Goal: Task Accomplishment & Management: Complete application form

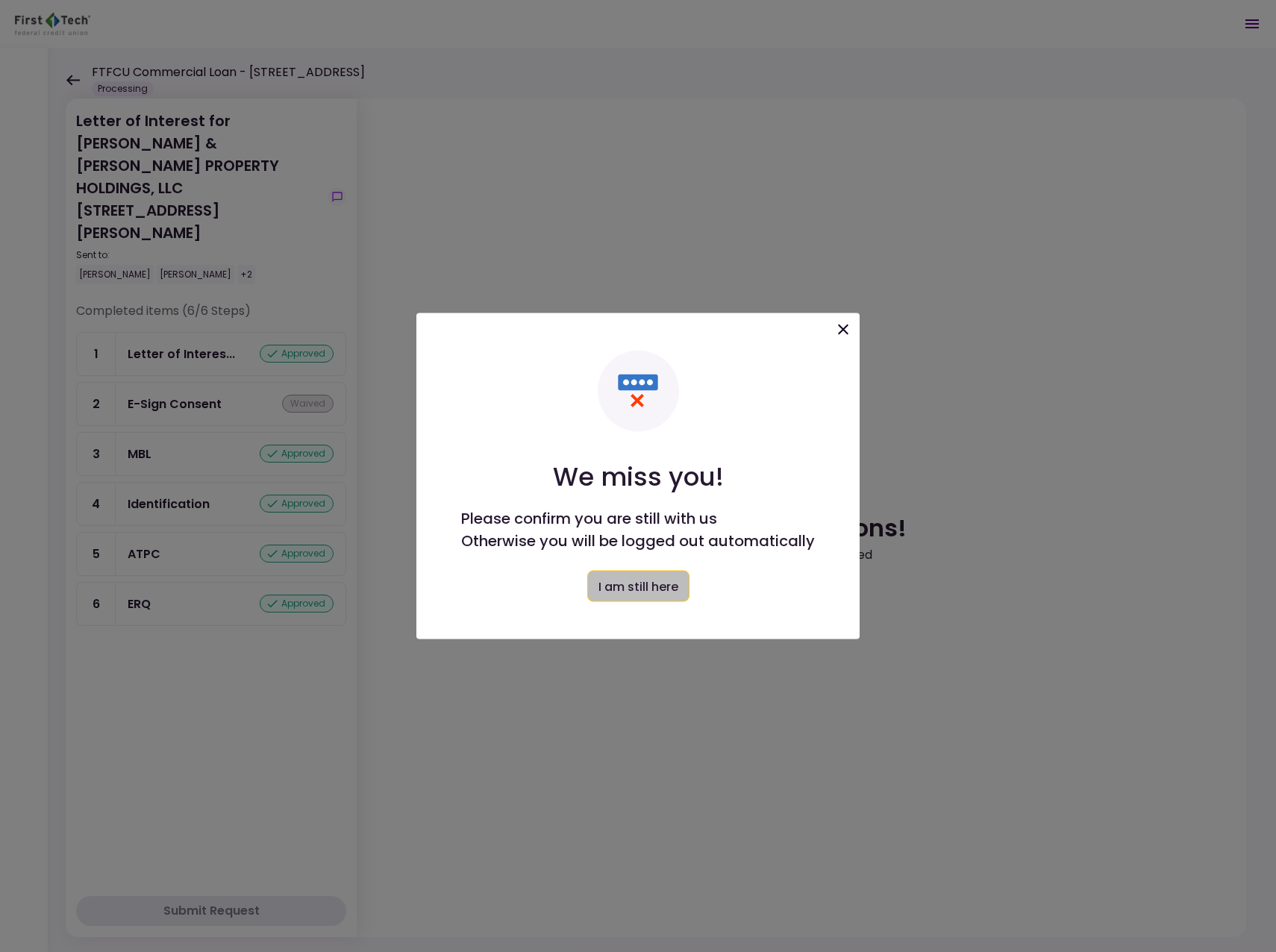
click at [665, 592] on button "I am still here" at bounding box center [638, 586] width 102 height 31
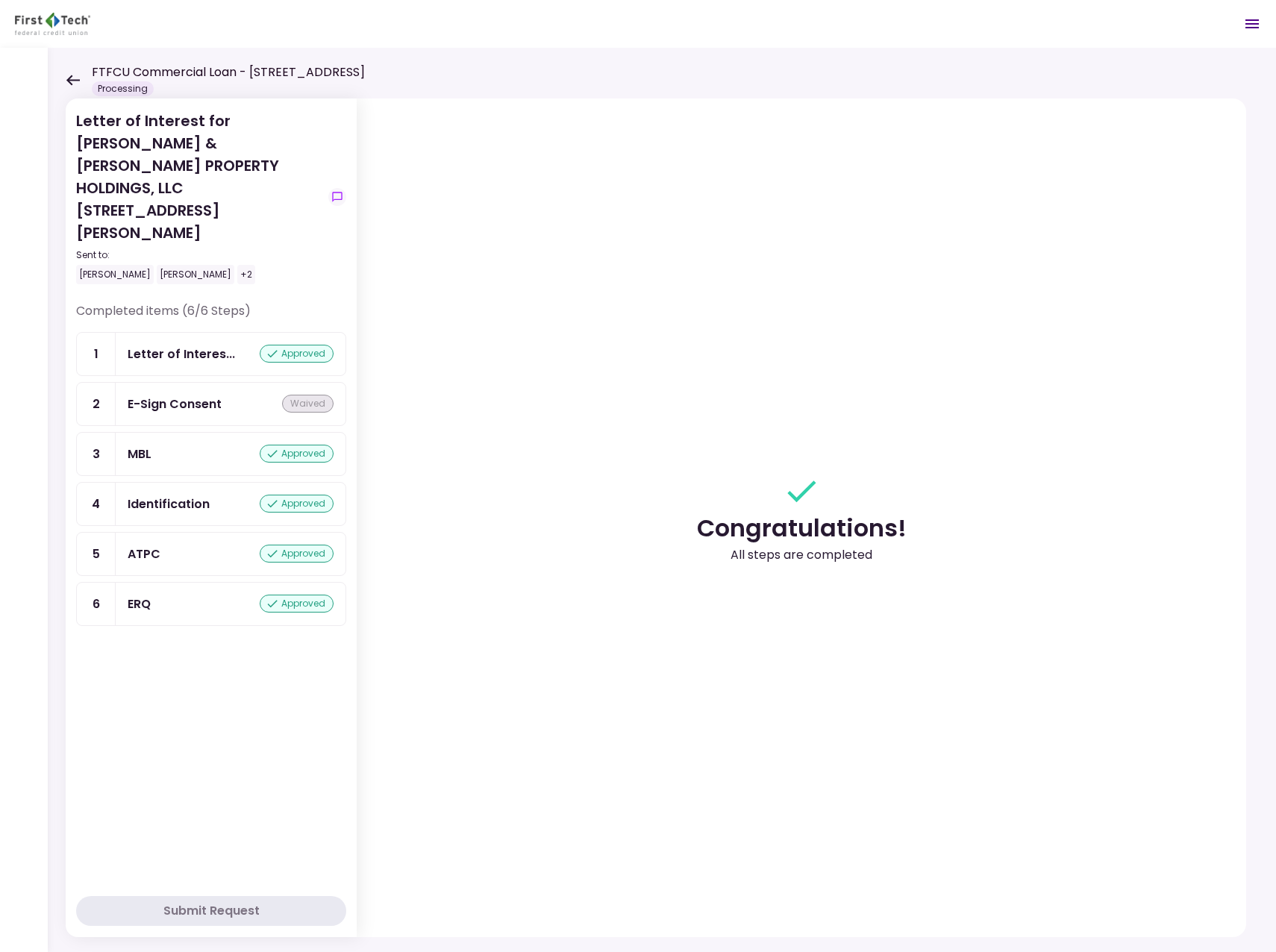
click at [71, 79] on icon at bounding box center [73, 80] width 14 height 10
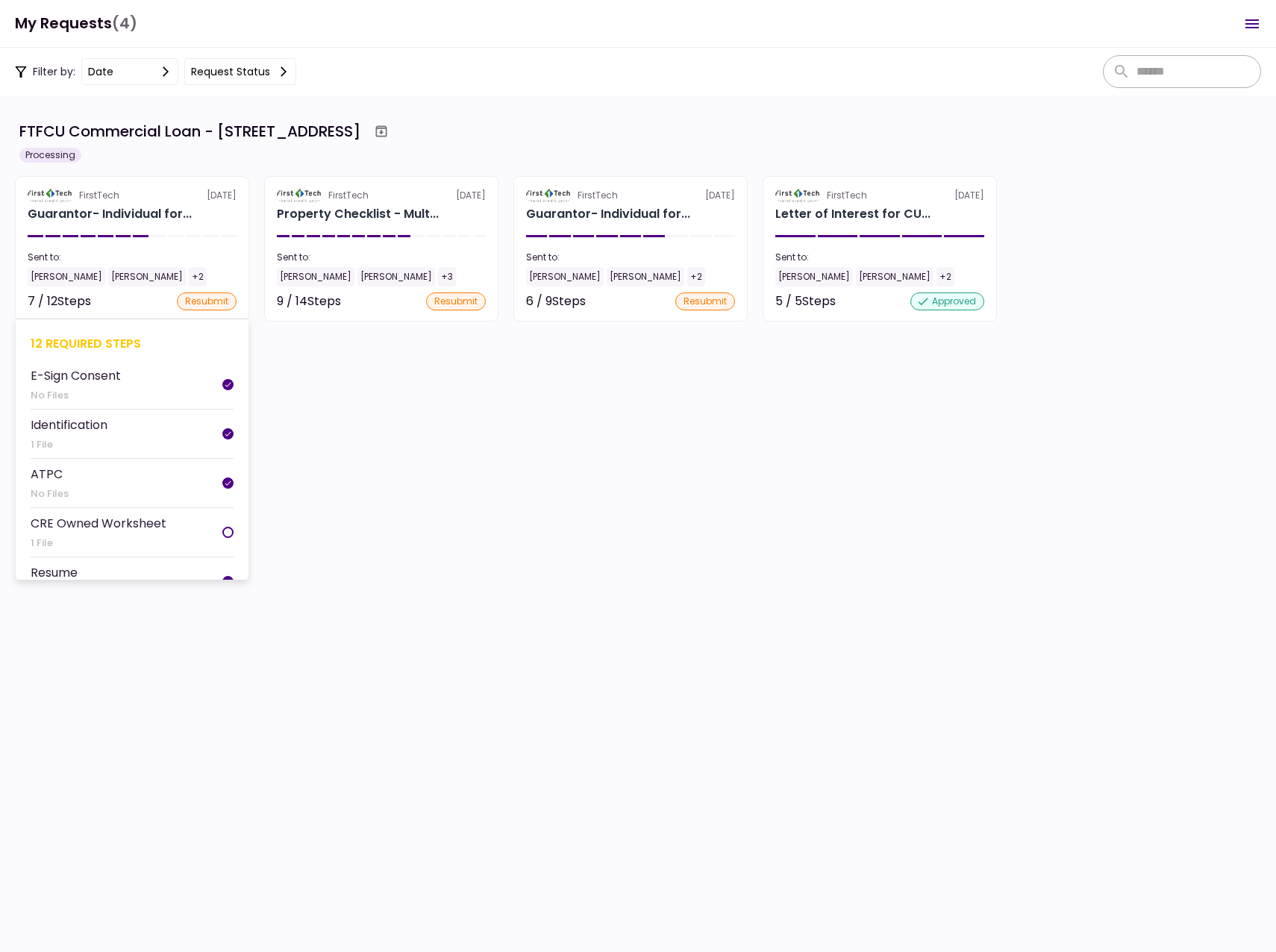
click at [55, 278] on div "[PERSON_NAME]" at bounding box center [66, 276] width 77 height 20
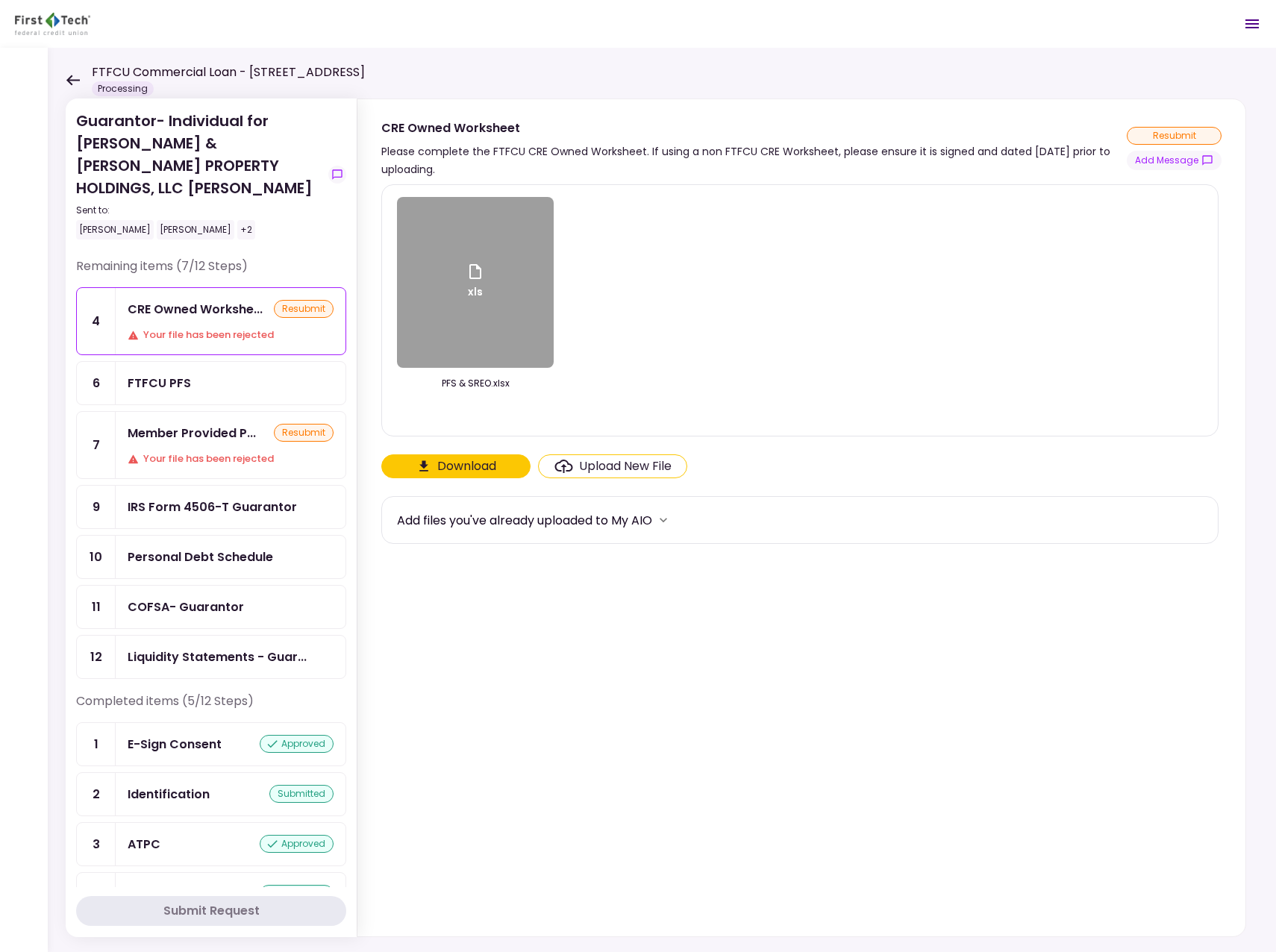
click at [169, 374] on div "FTFCU PFS" at bounding box center [159, 383] width 64 height 19
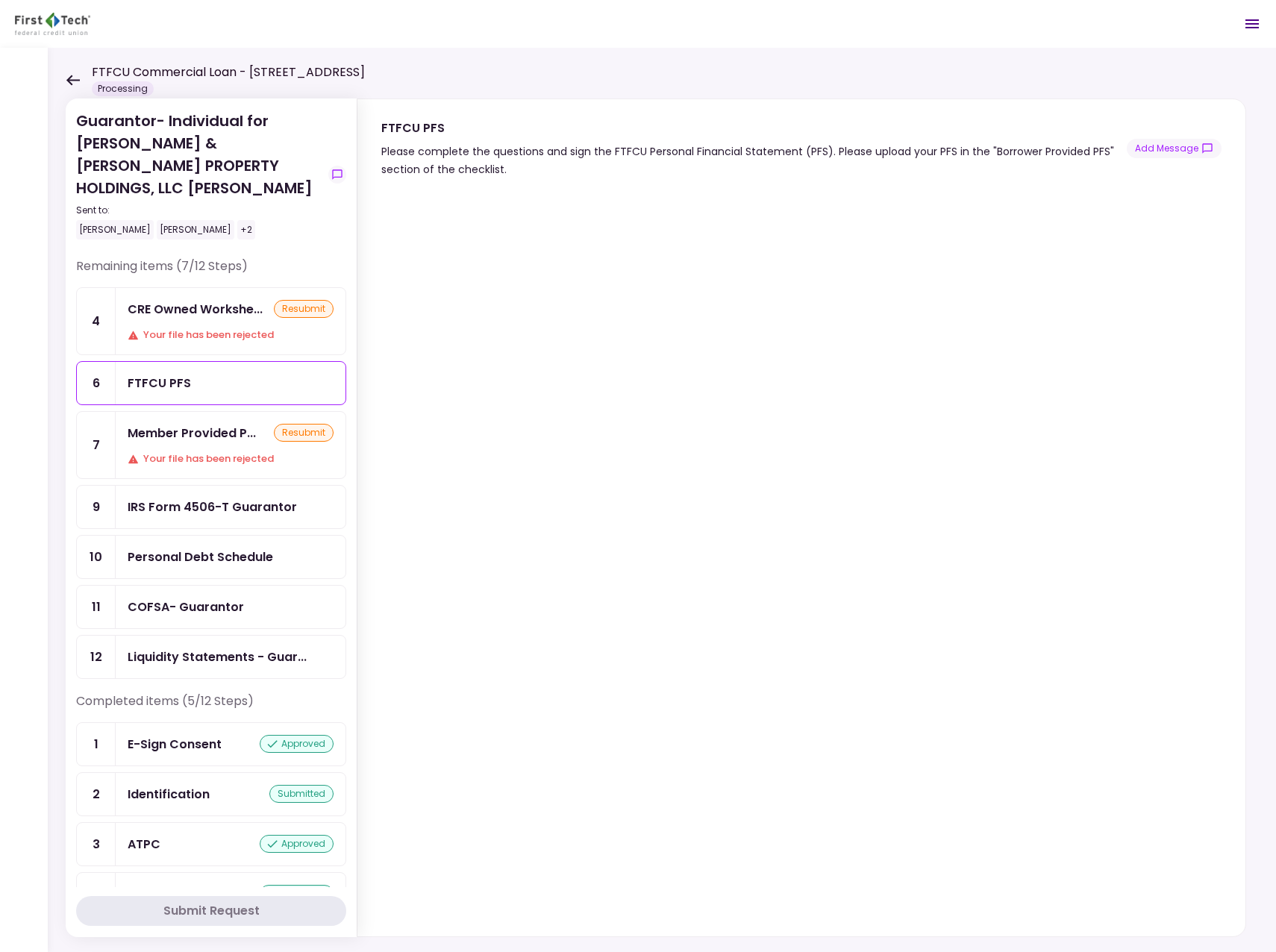
click at [72, 76] on icon at bounding box center [72, 80] width 14 height 11
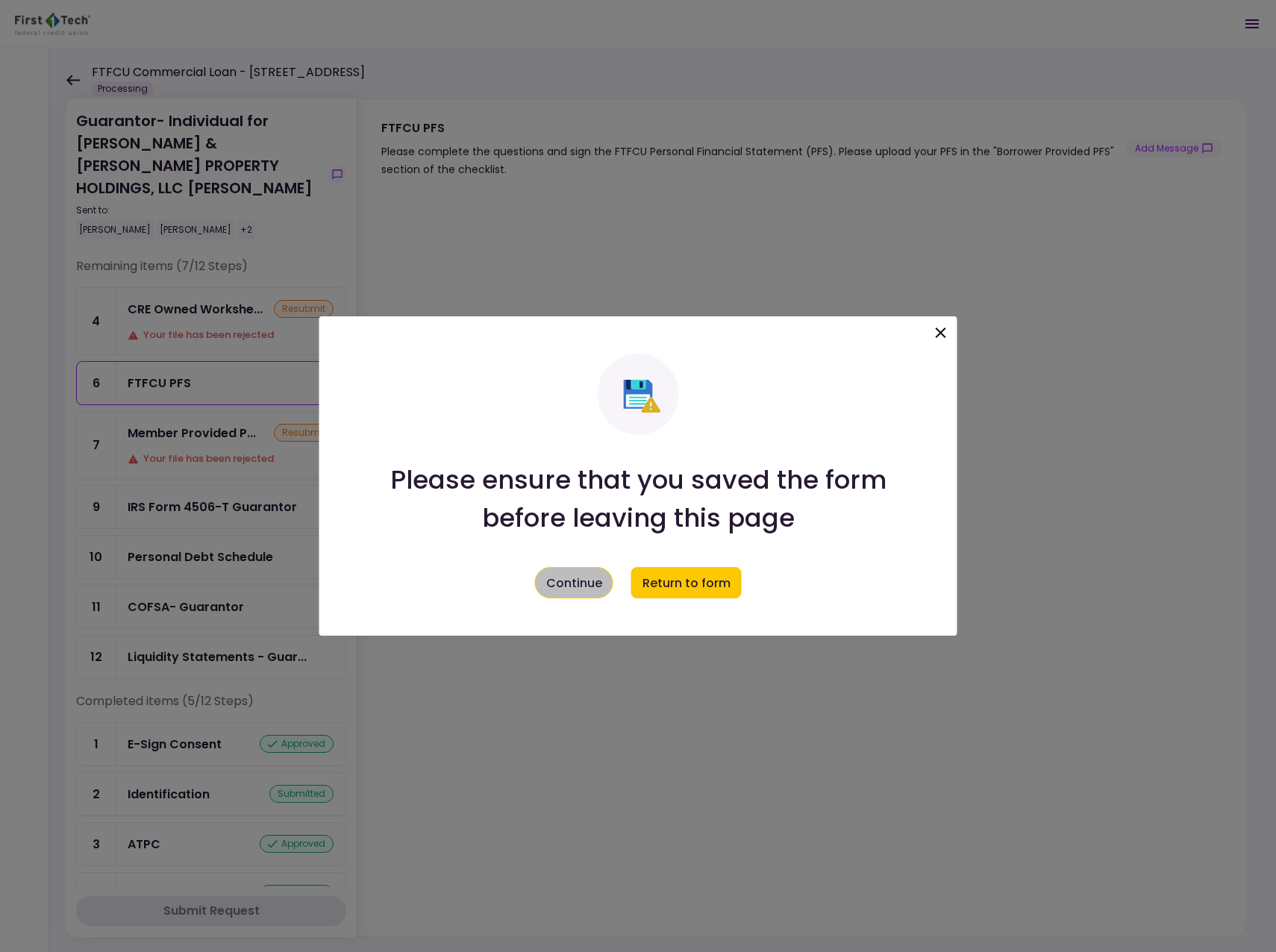
click at [584, 574] on button "Continue" at bounding box center [574, 583] width 78 height 31
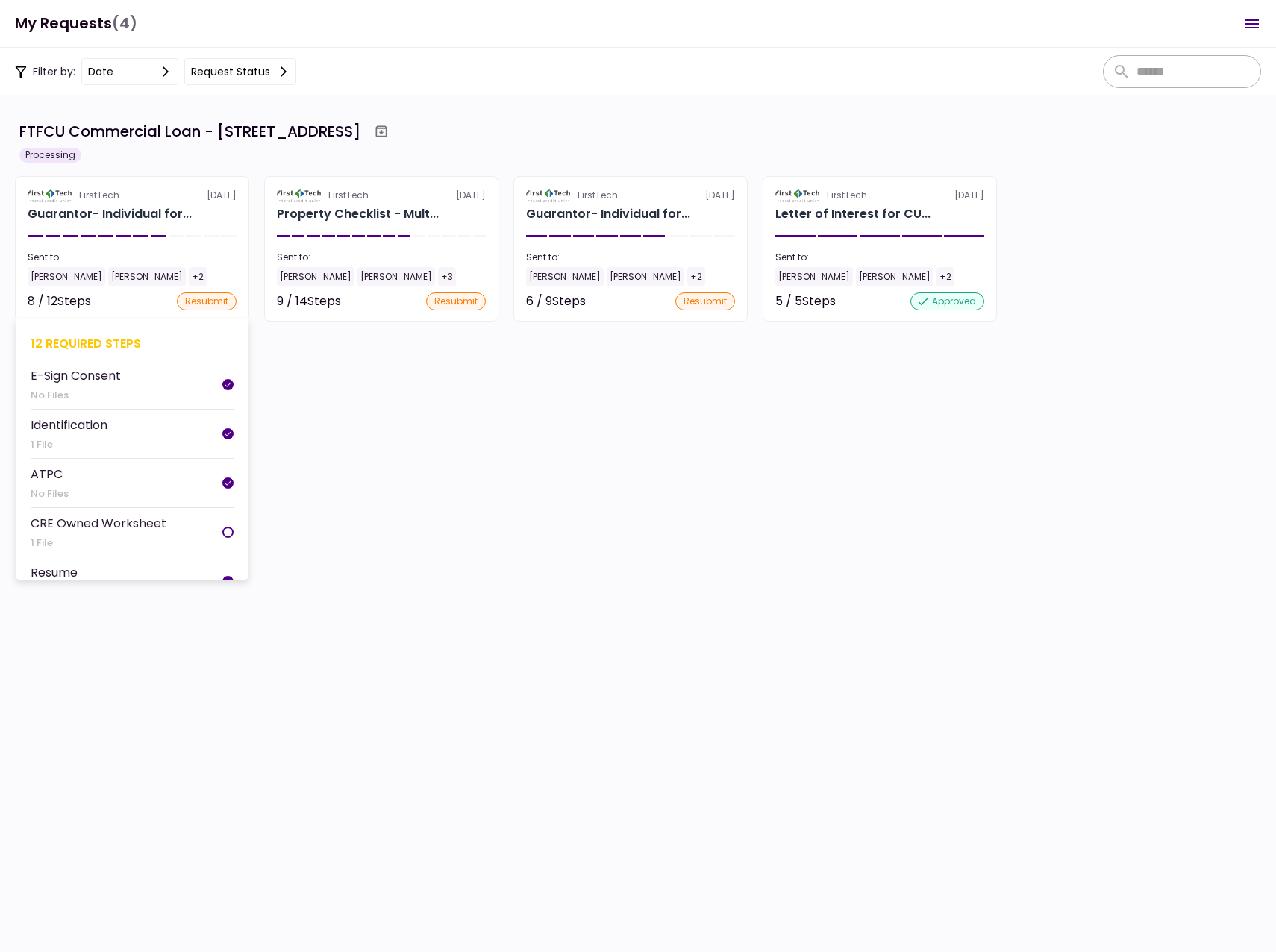
click at [39, 275] on div "[PERSON_NAME]" at bounding box center [66, 276] width 77 height 20
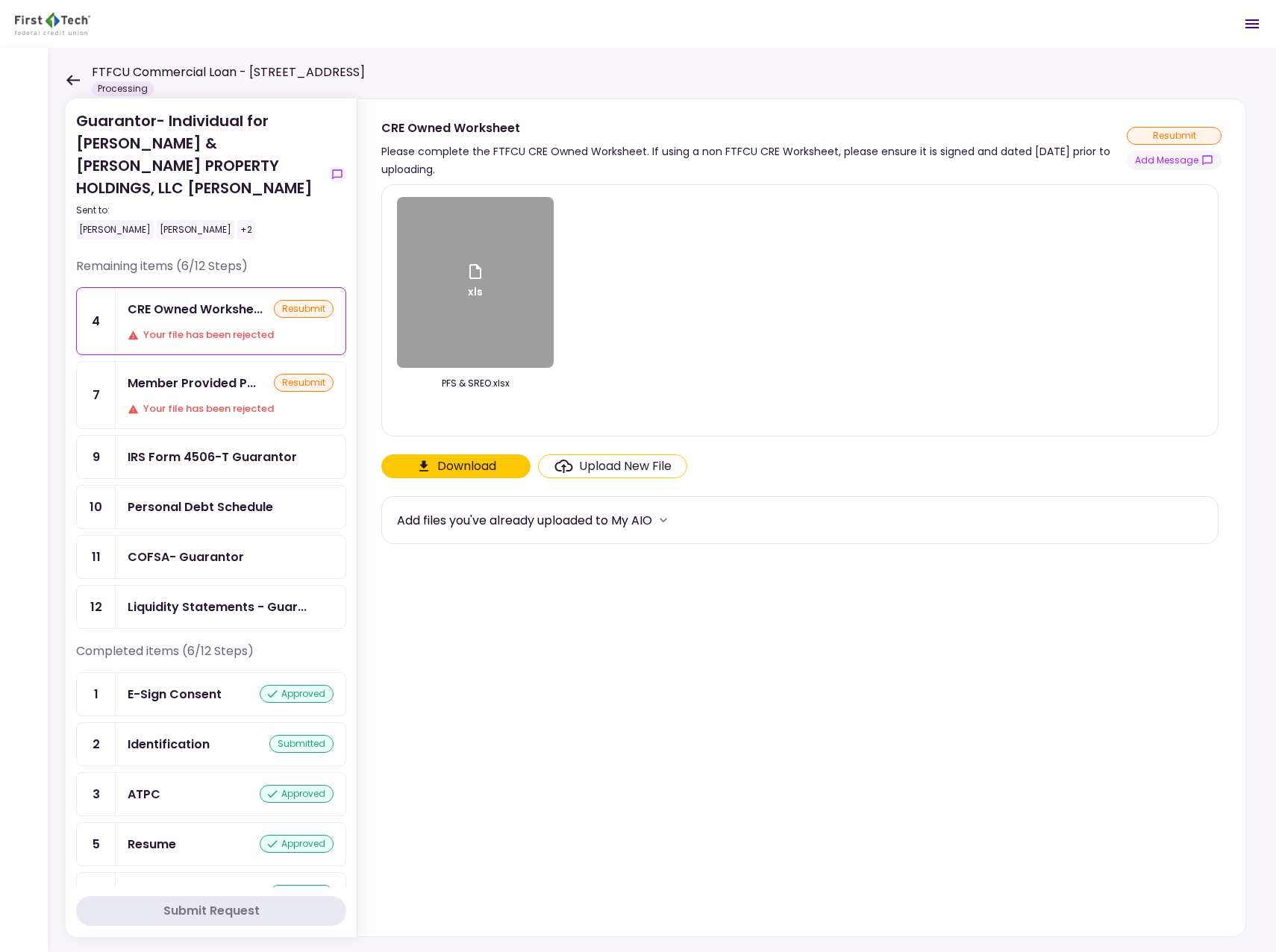
click at [69, 78] on icon at bounding box center [73, 80] width 14 height 10
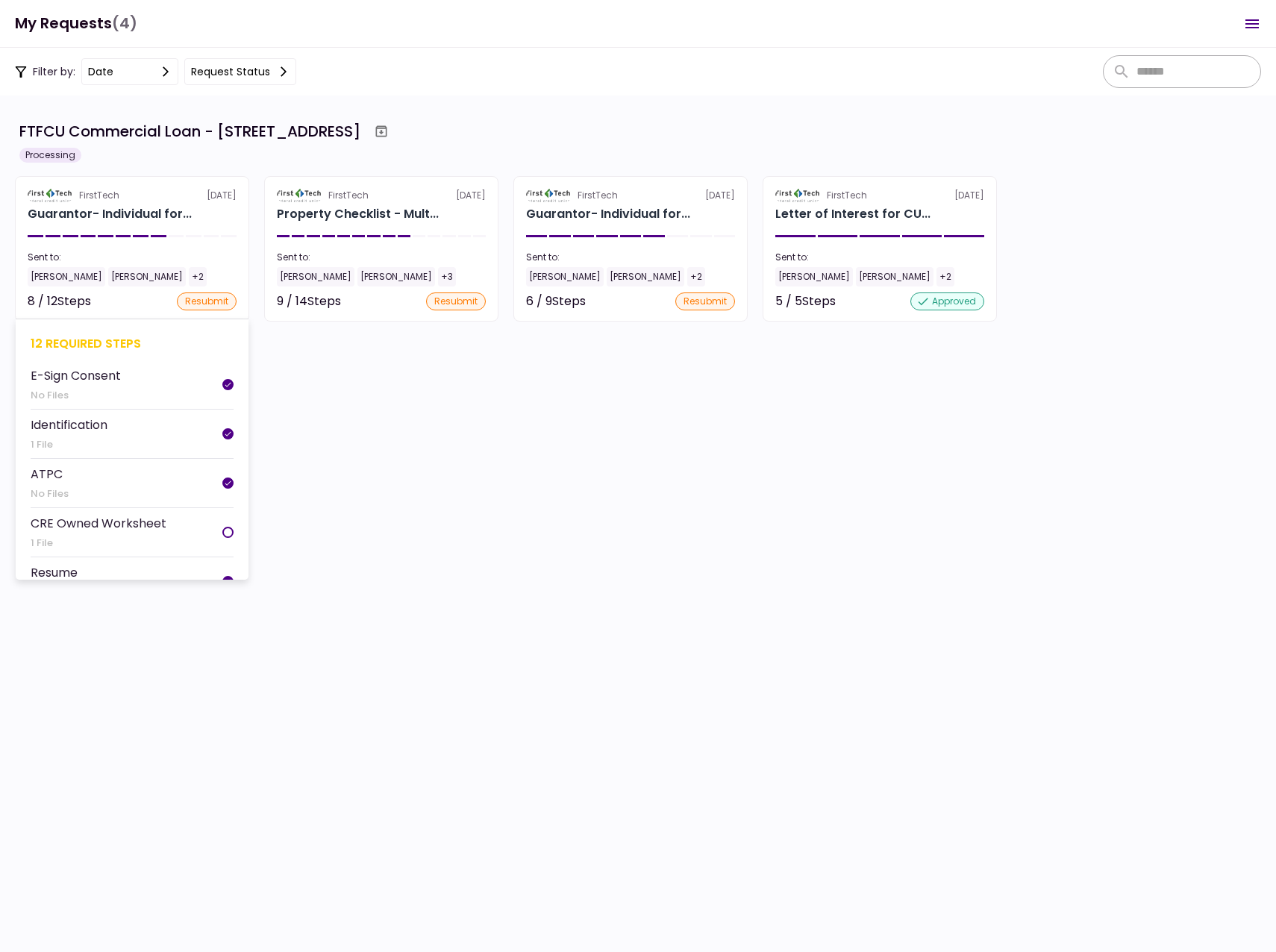
click at [47, 276] on div "[PERSON_NAME]" at bounding box center [66, 276] width 77 height 20
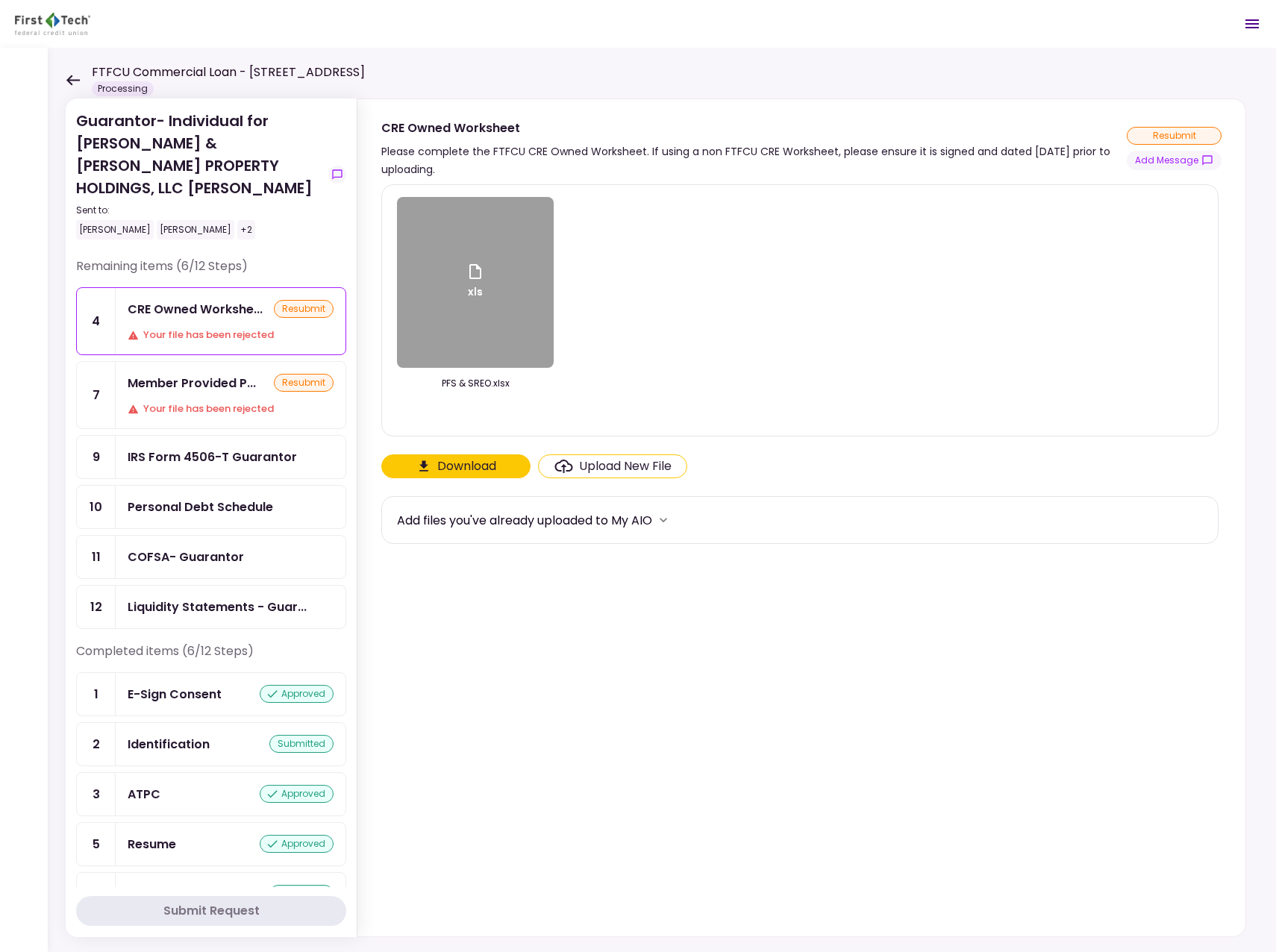
click at [68, 80] on icon at bounding box center [73, 80] width 14 height 10
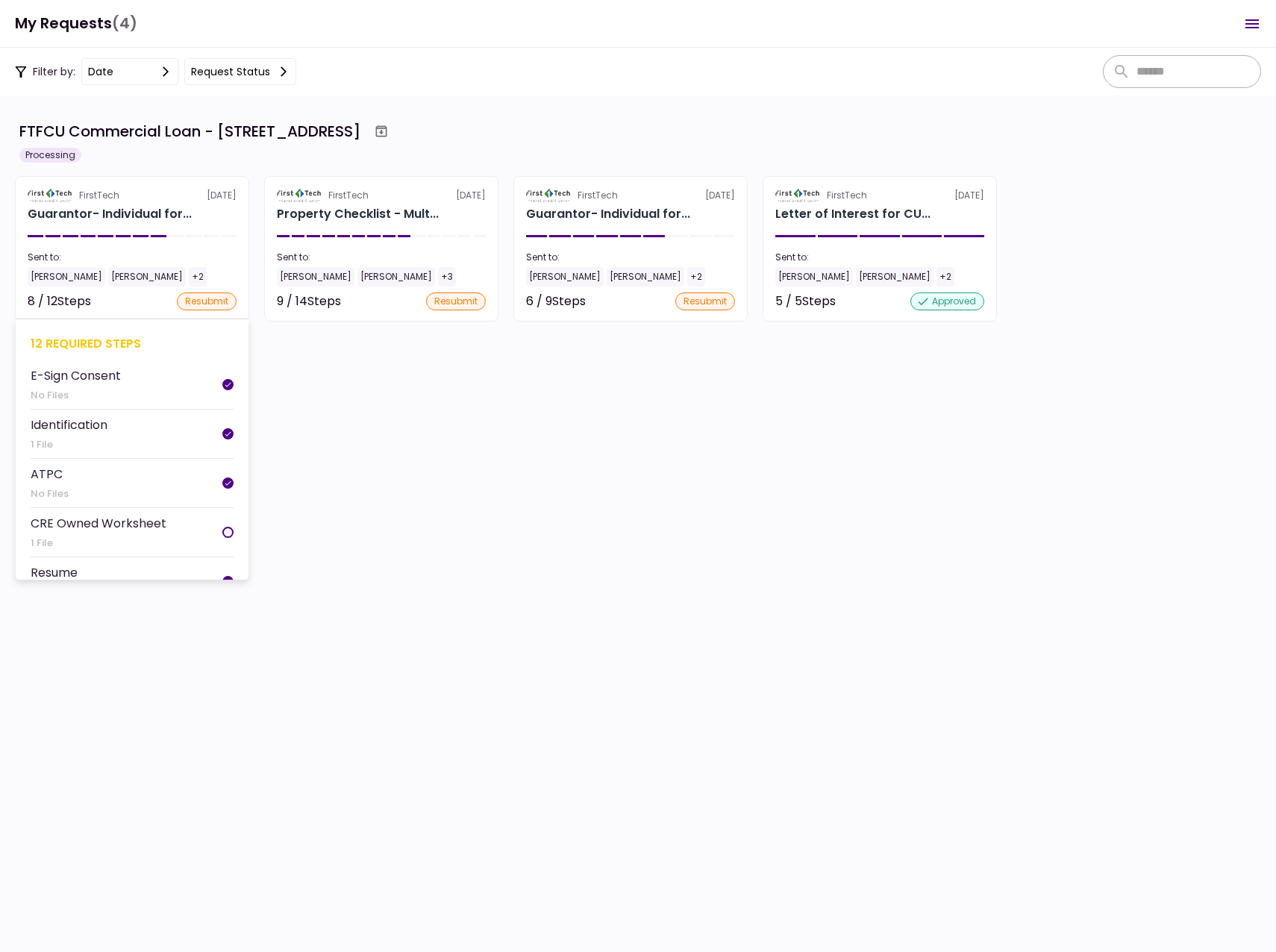
click at [60, 275] on div "[PERSON_NAME]" at bounding box center [66, 276] width 77 height 20
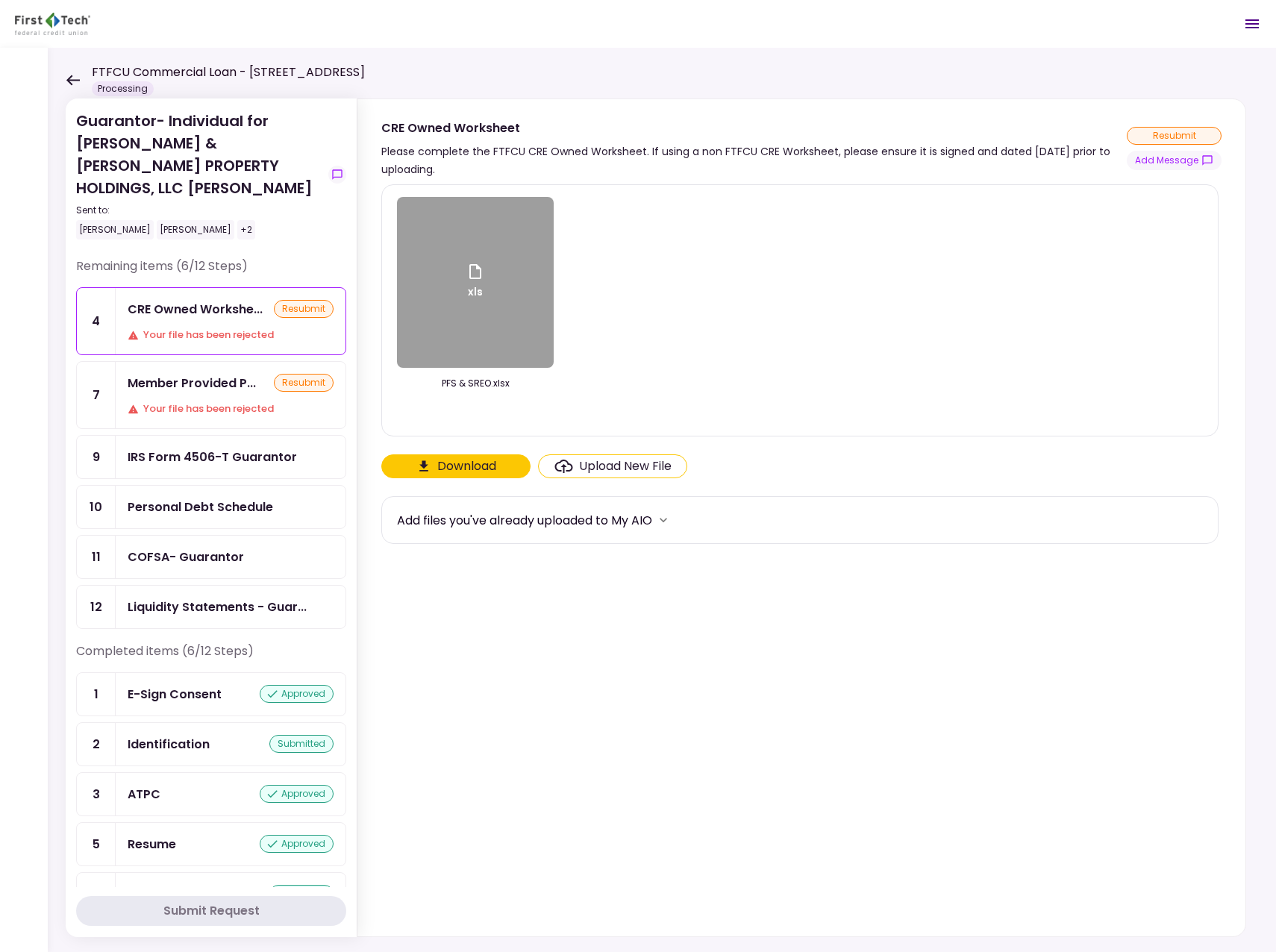
click at [177, 885] on div "FTFCU PFS" at bounding box center [159, 894] width 64 height 19
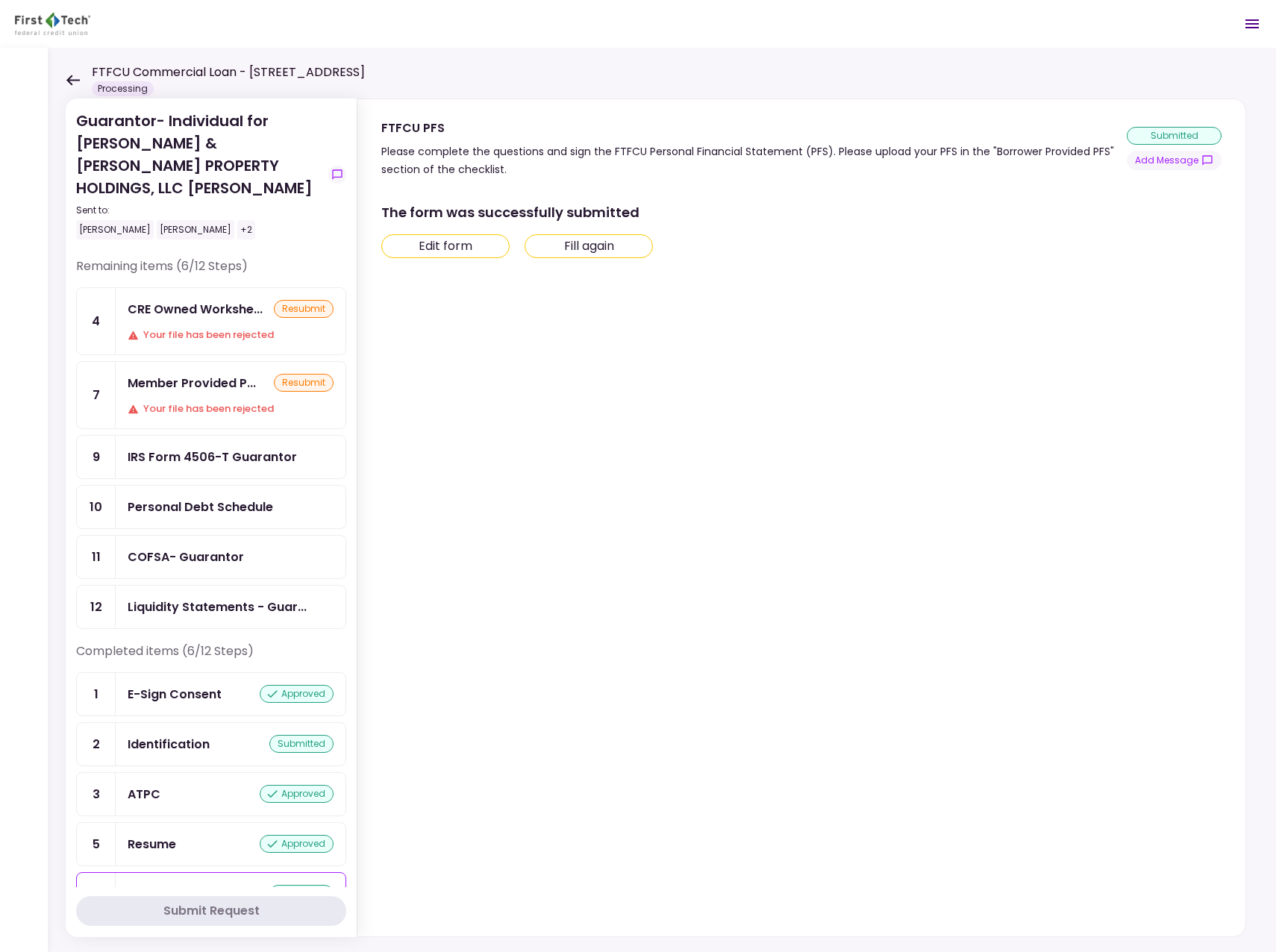
click at [174, 448] on div "IRS Form 4506-T Guarantor" at bounding box center [212, 457] width 169 height 19
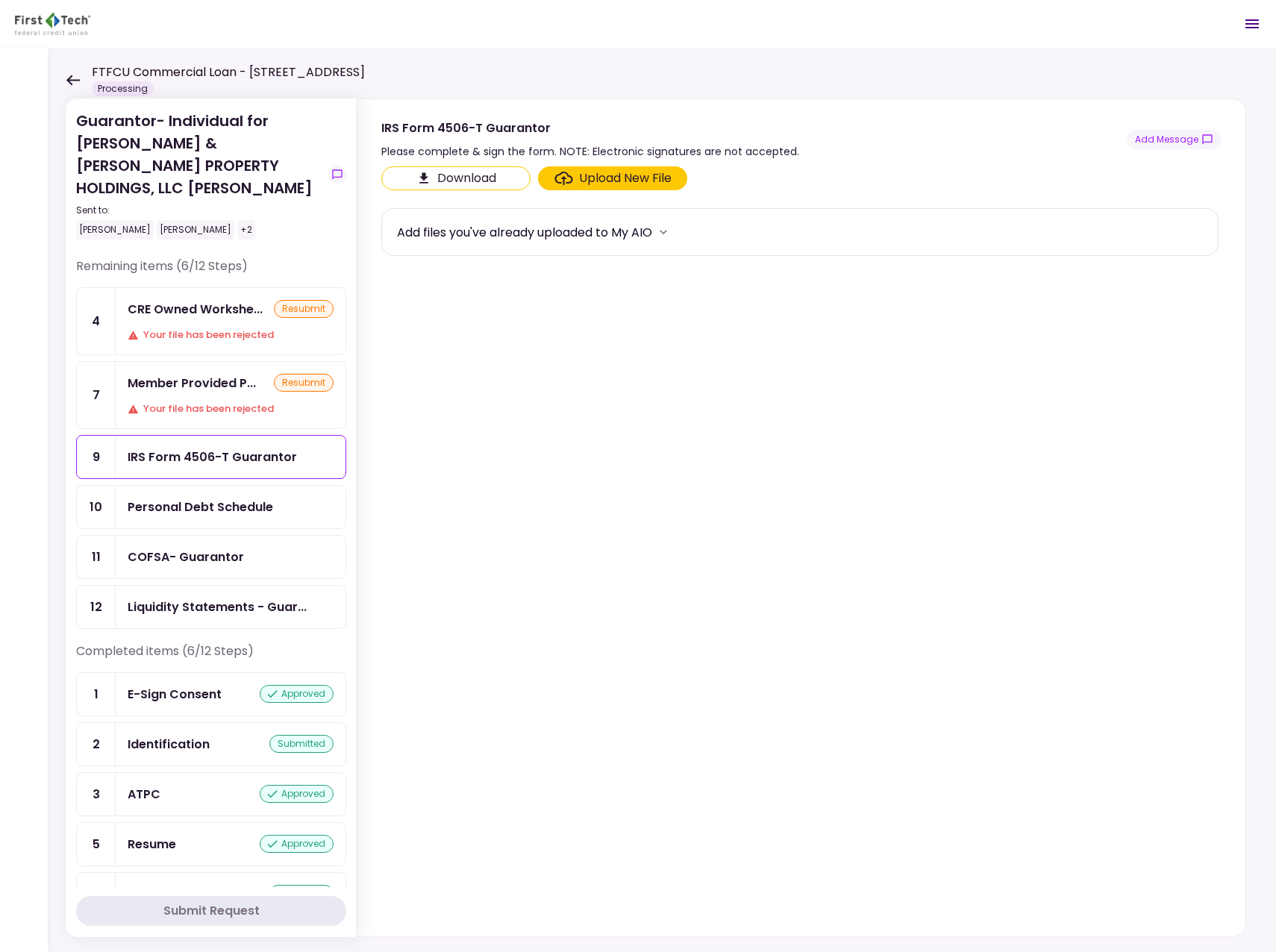
click at [175, 548] on div "COFSA- Guarantor" at bounding box center [185, 557] width 116 height 19
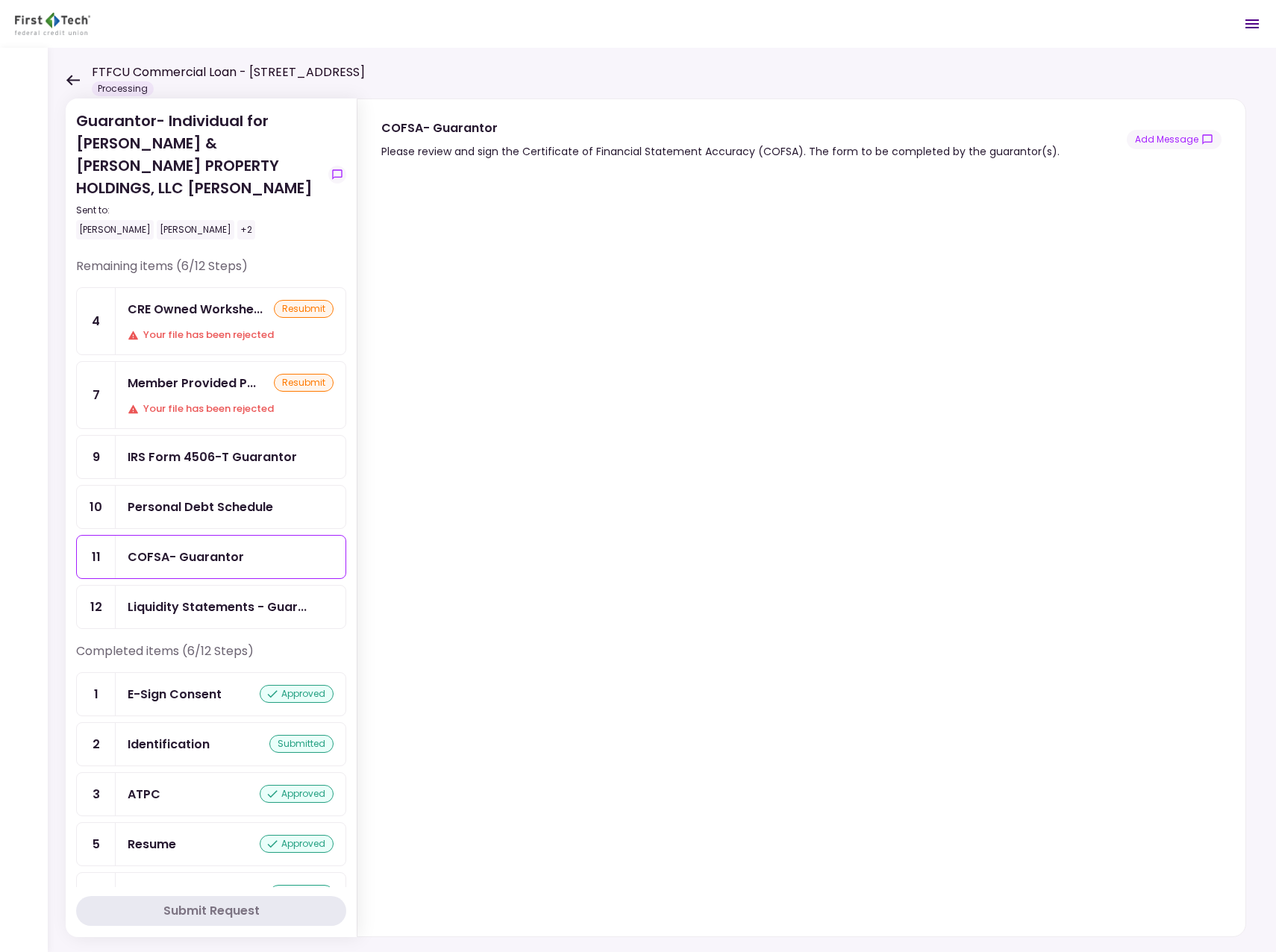
click at [76, 81] on icon at bounding box center [73, 80] width 14 height 10
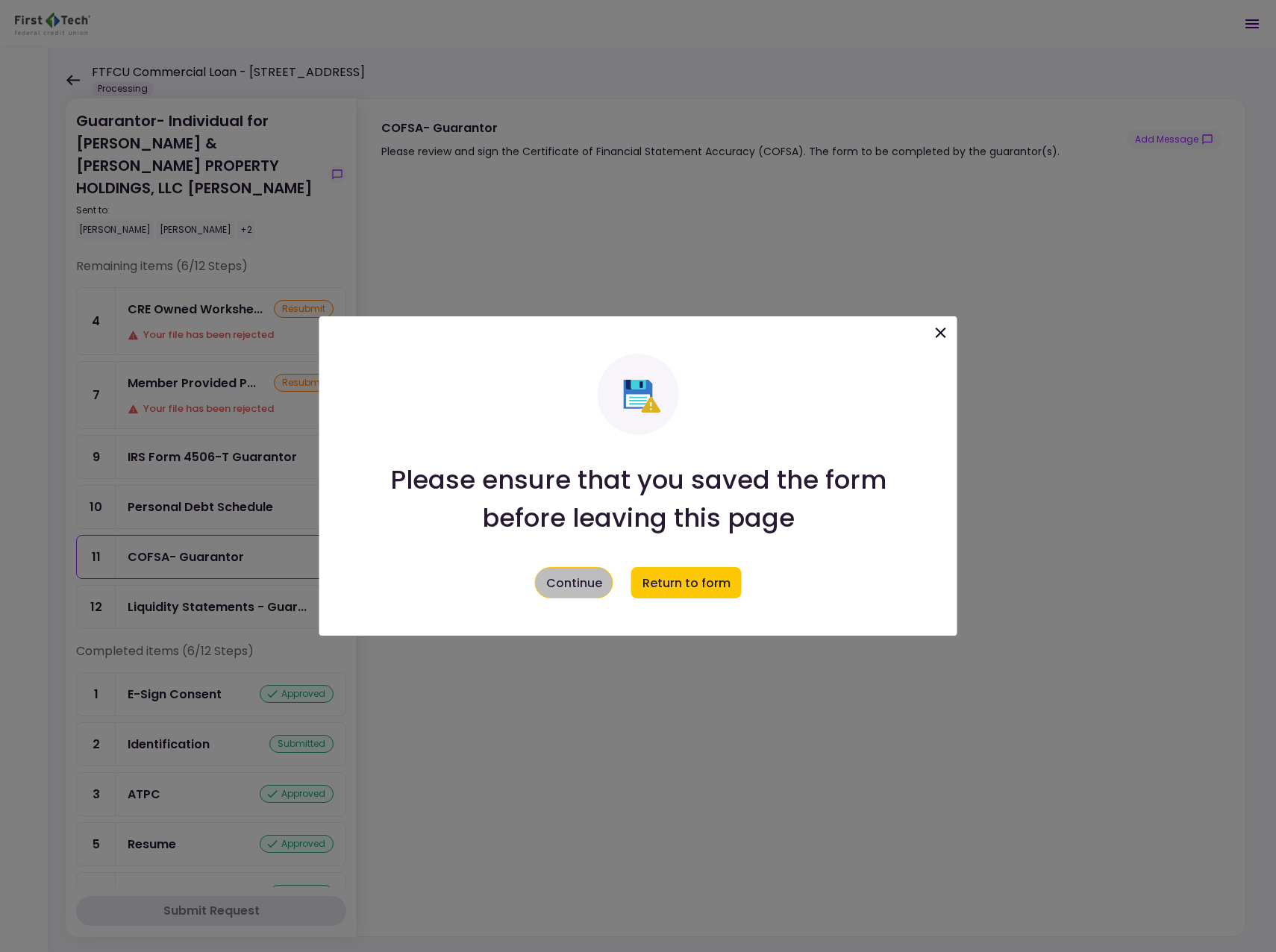
click at [574, 578] on button "Continue" at bounding box center [574, 583] width 78 height 31
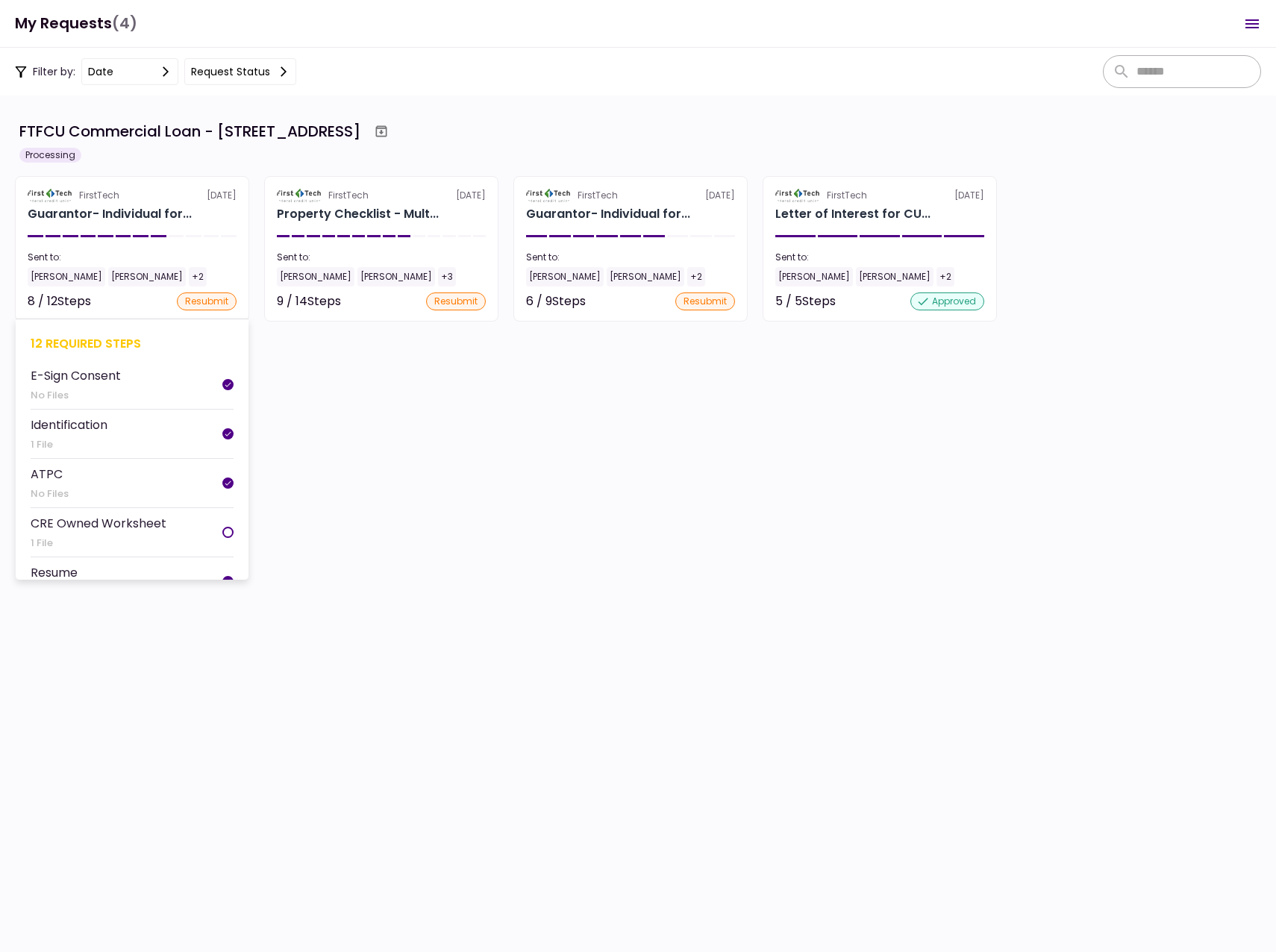
click at [50, 277] on div "[PERSON_NAME]" at bounding box center [66, 276] width 77 height 20
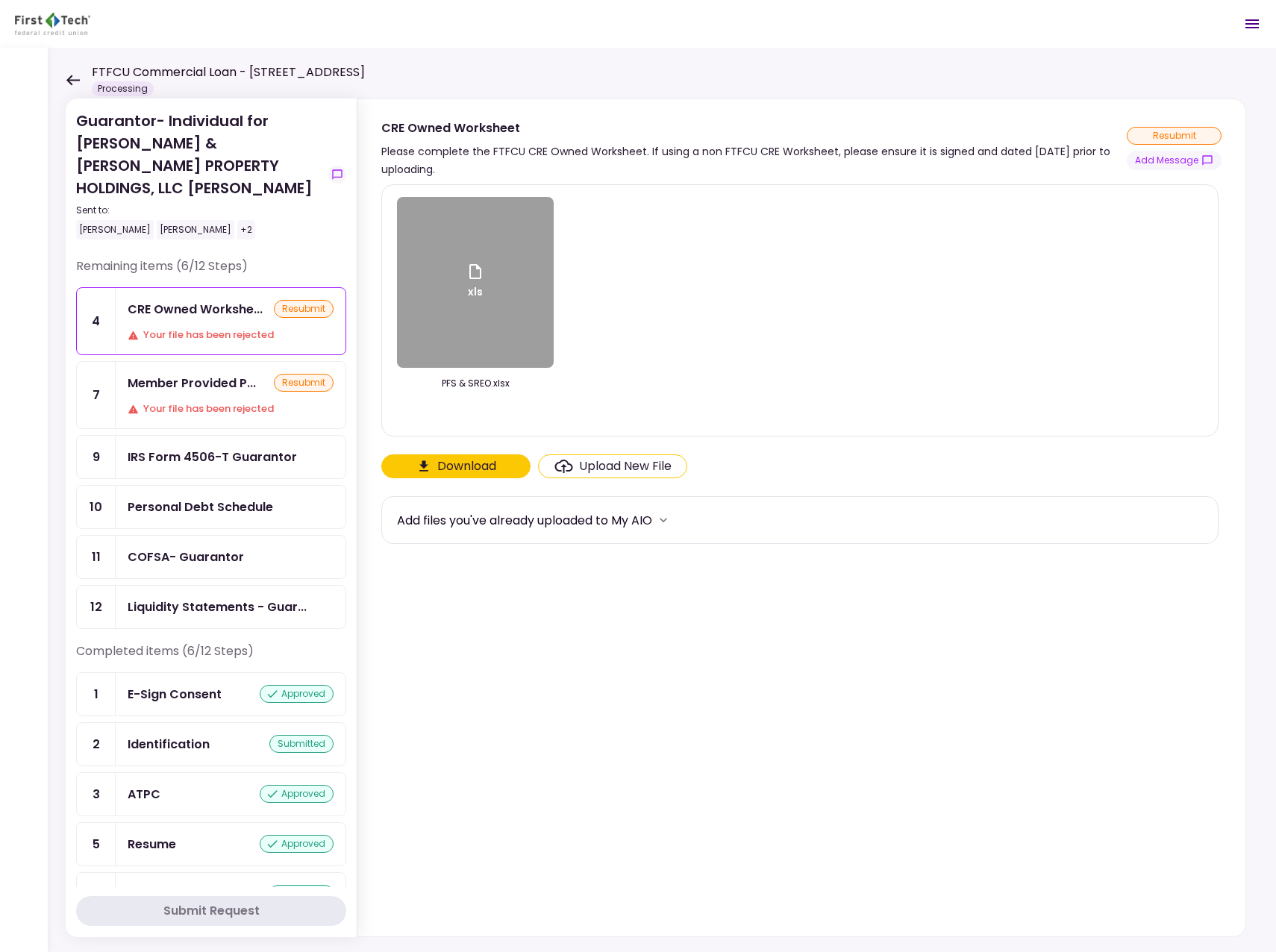
click at [164, 498] on div "Personal Debt Schedule" at bounding box center [200, 507] width 145 height 19
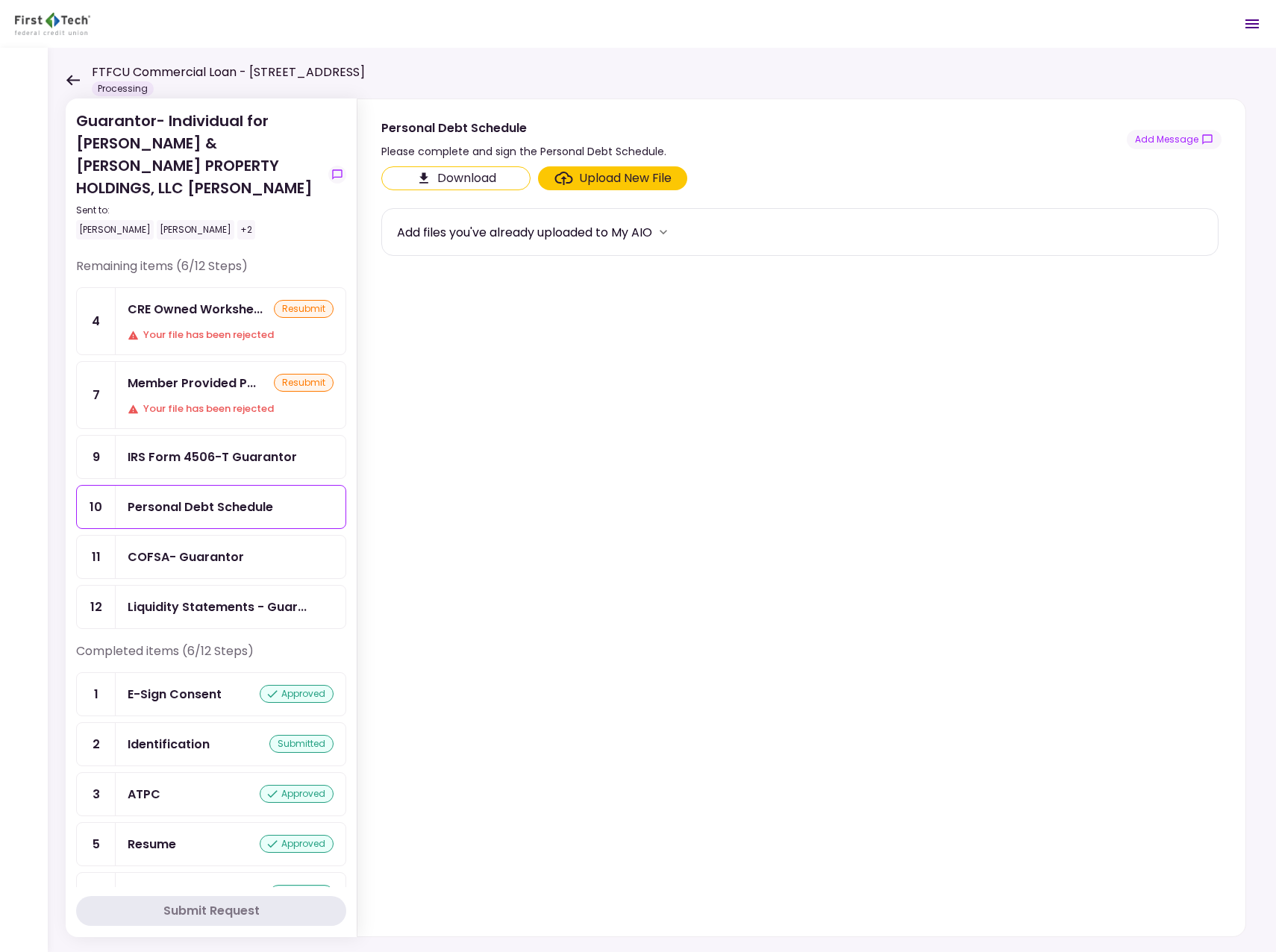
drag, startPoint x: 312, startPoint y: 512, endPoint x: 1076, endPoint y: 839, distance: 831.0
click at [1076, 839] on section "Download Upload New File Add files you've already uploaded to My AIO" at bounding box center [801, 548] width 840 height 763
click at [204, 548] on div "COFSA- Guarantor" at bounding box center [185, 557] width 116 height 19
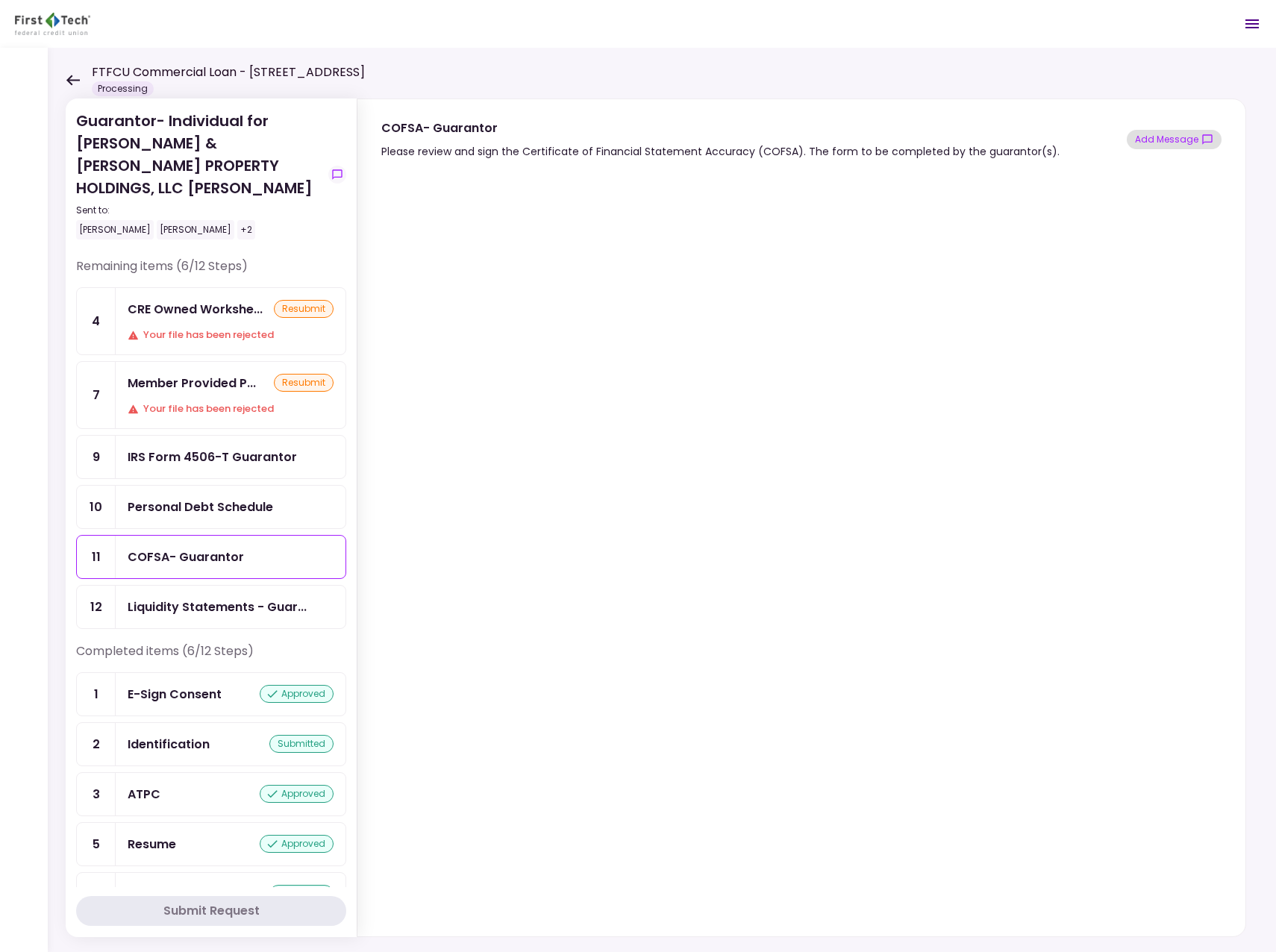
click at [1175, 137] on button "Add Message" at bounding box center [1174, 139] width 95 height 20
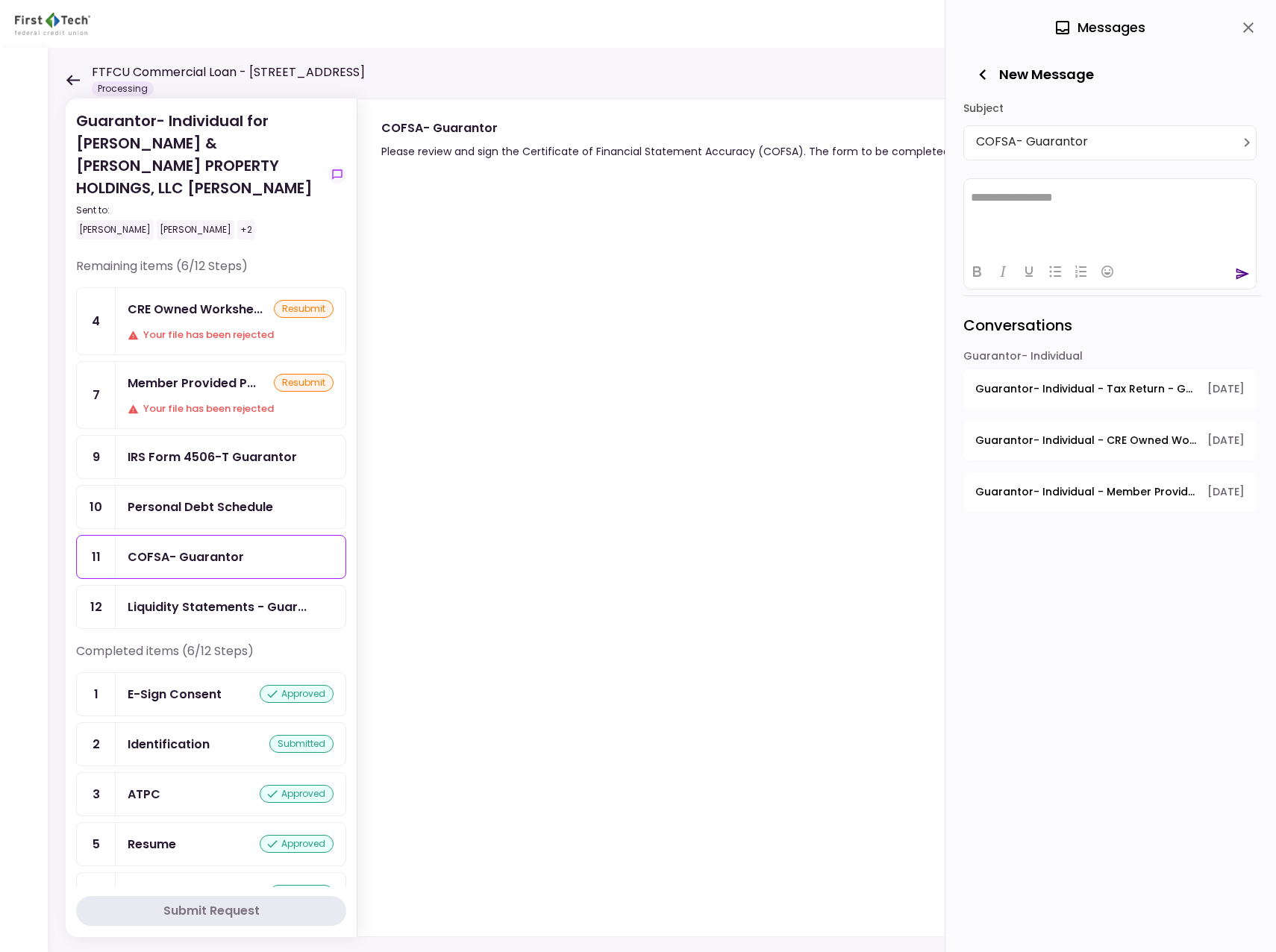
click at [983, 73] on icon "button" at bounding box center [982, 75] width 7 height 10
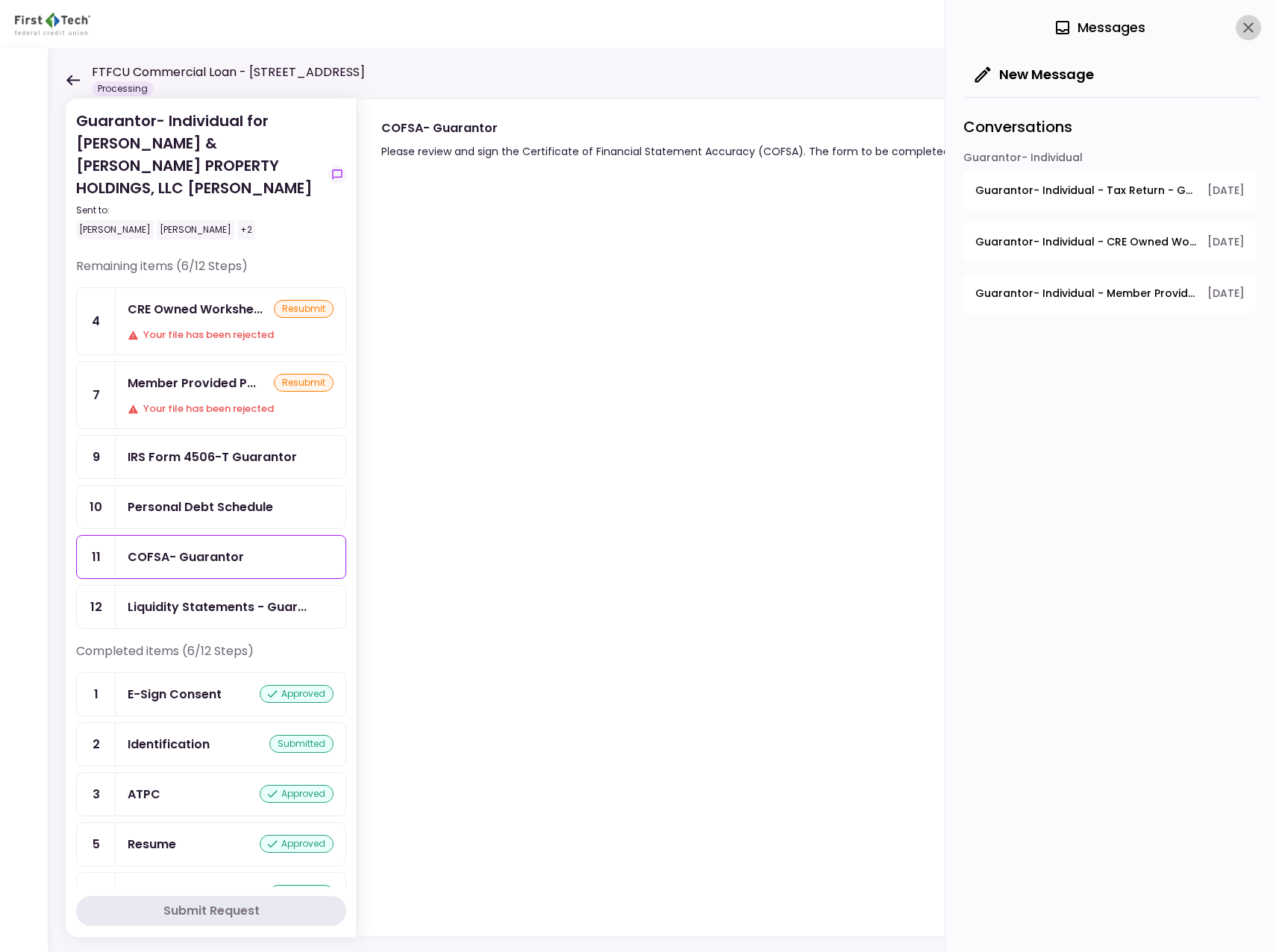
click at [1251, 23] on icon "close" at bounding box center [1248, 27] width 18 height 18
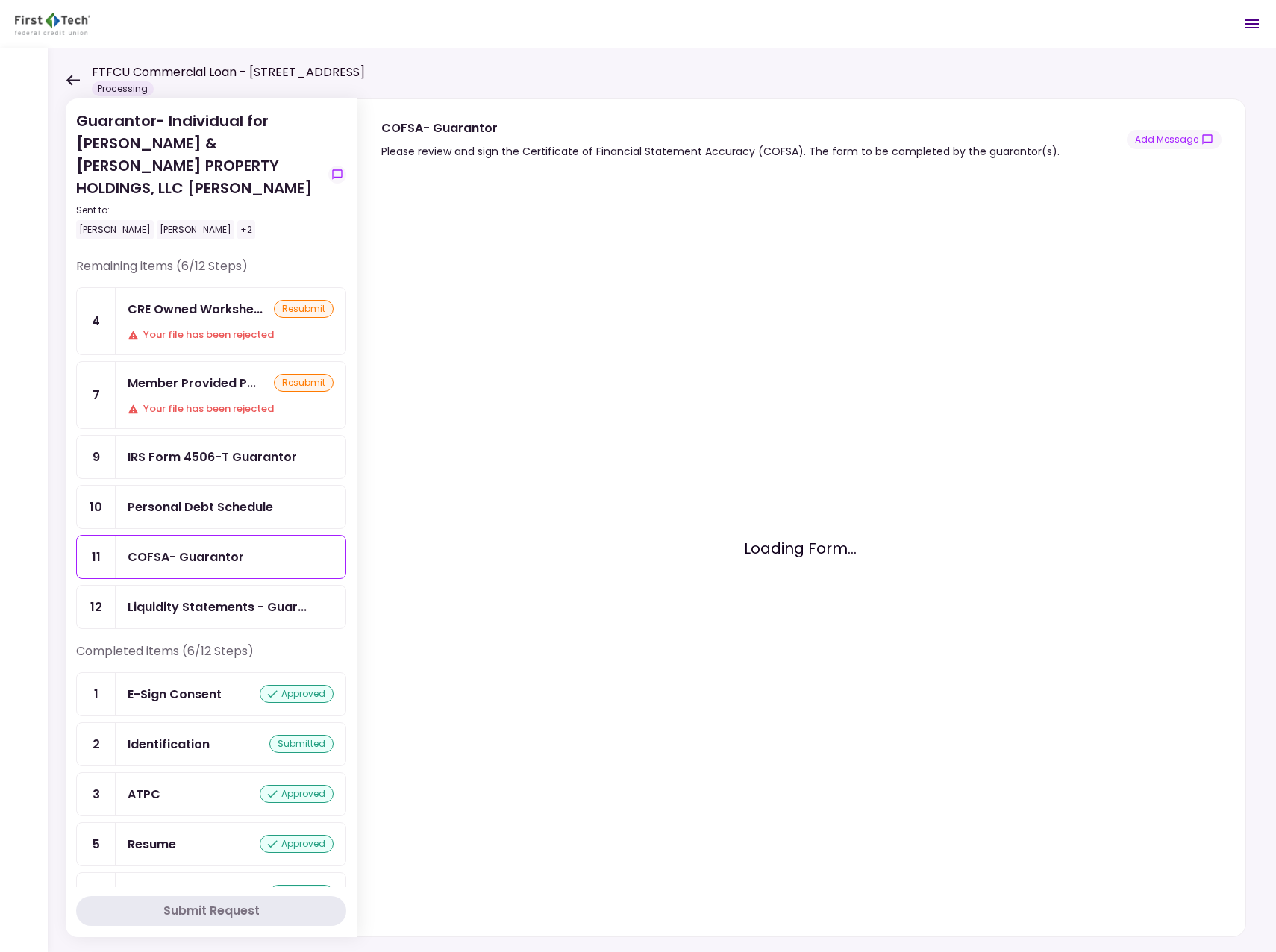
scroll to position [70, 0]
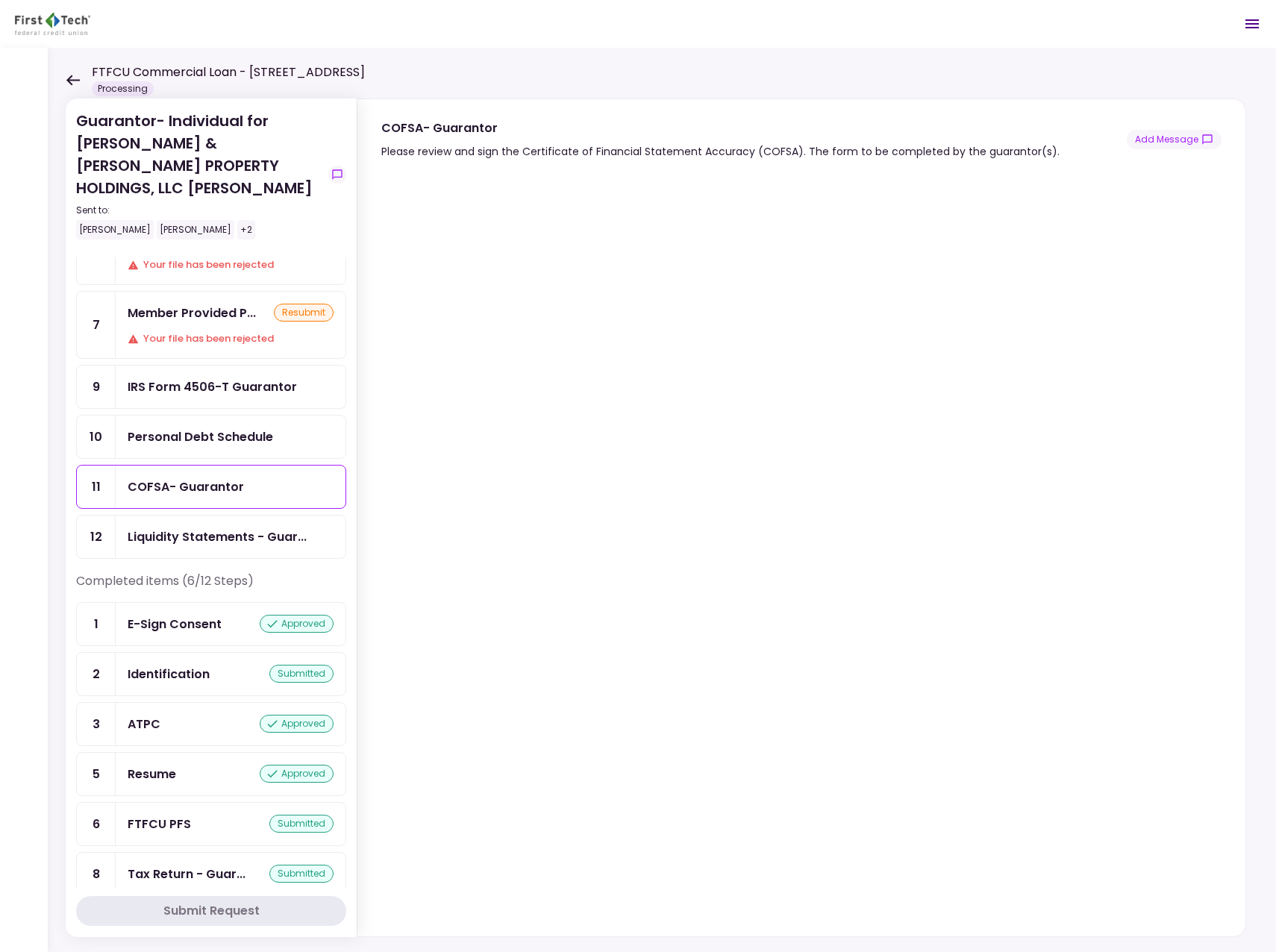
click at [76, 80] on icon at bounding box center [73, 80] width 14 height 10
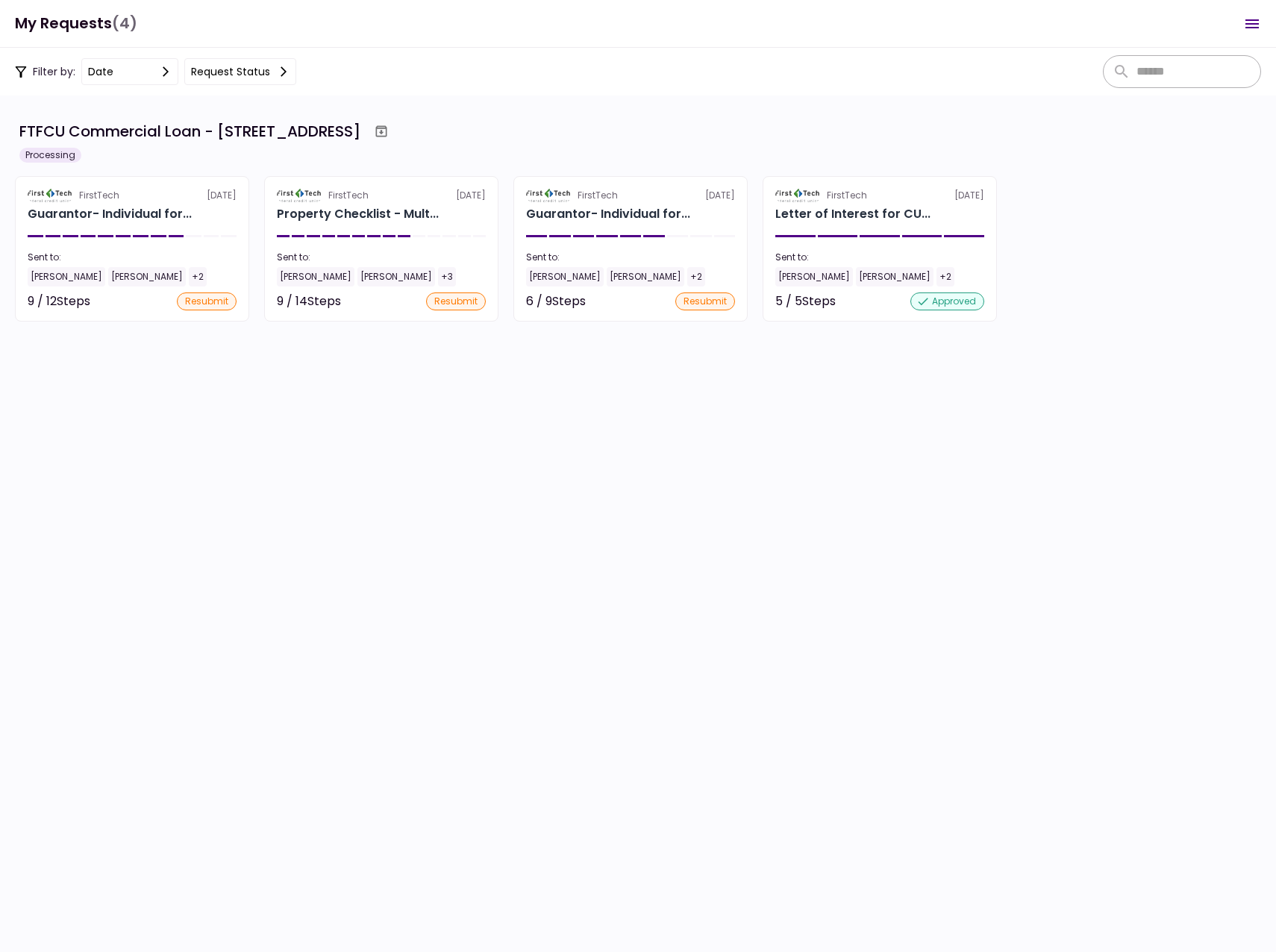
click at [51, 276] on div "[PERSON_NAME]" at bounding box center [66, 276] width 77 height 20
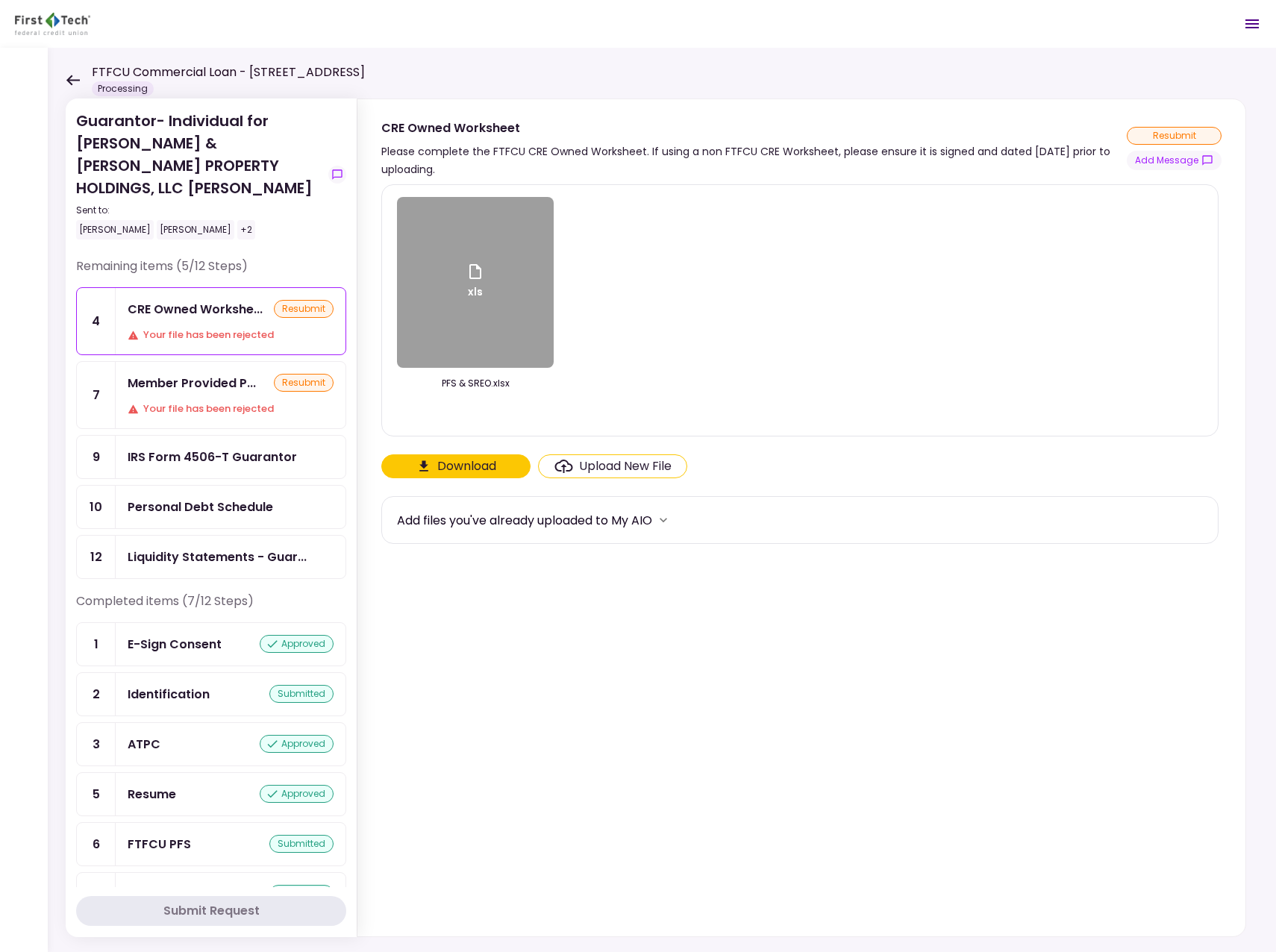
click at [76, 76] on icon at bounding box center [72, 80] width 14 height 11
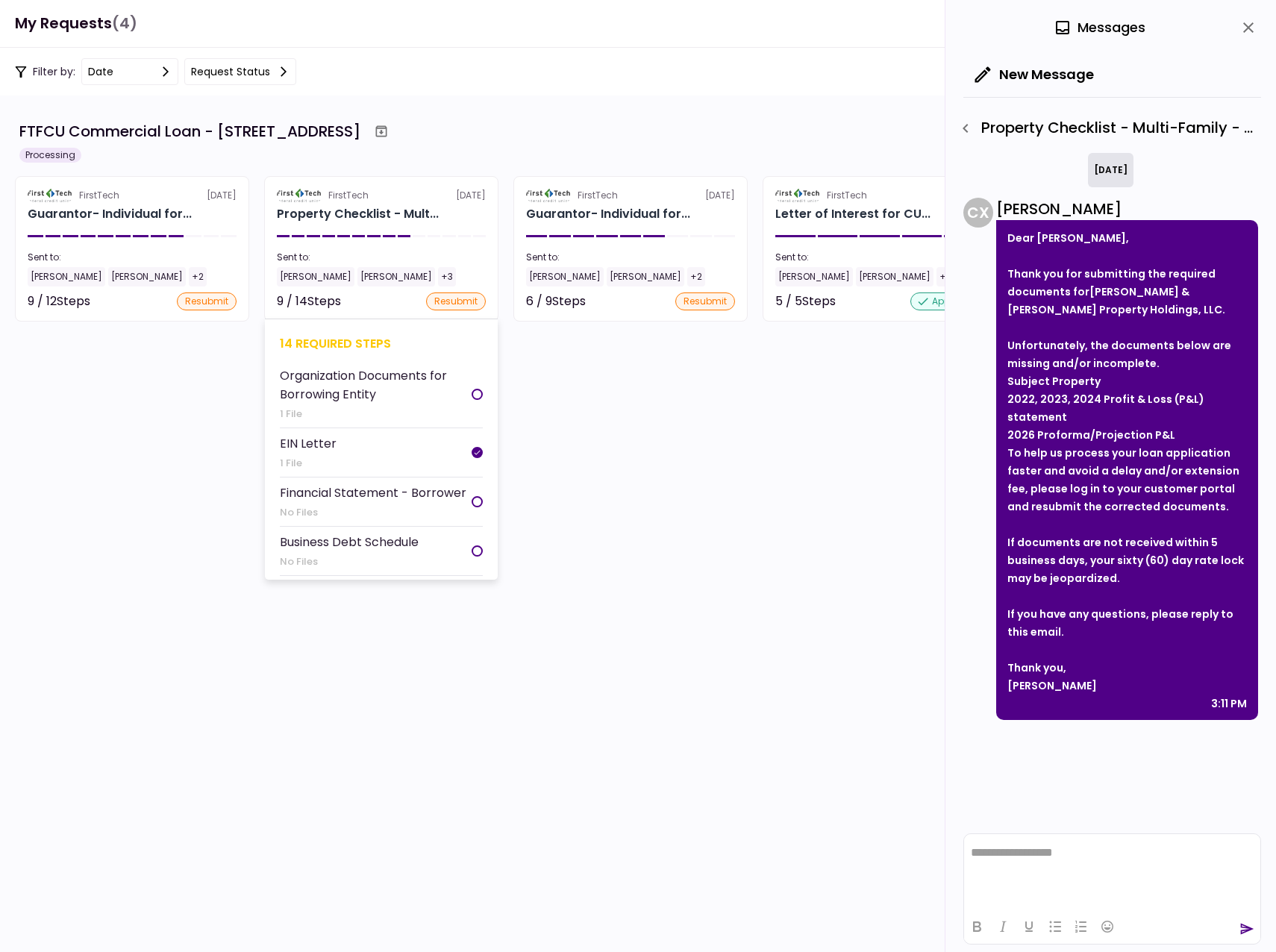
click at [303, 277] on div "Keith Cullum" at bounding box center [315, 276] width 77 height 20
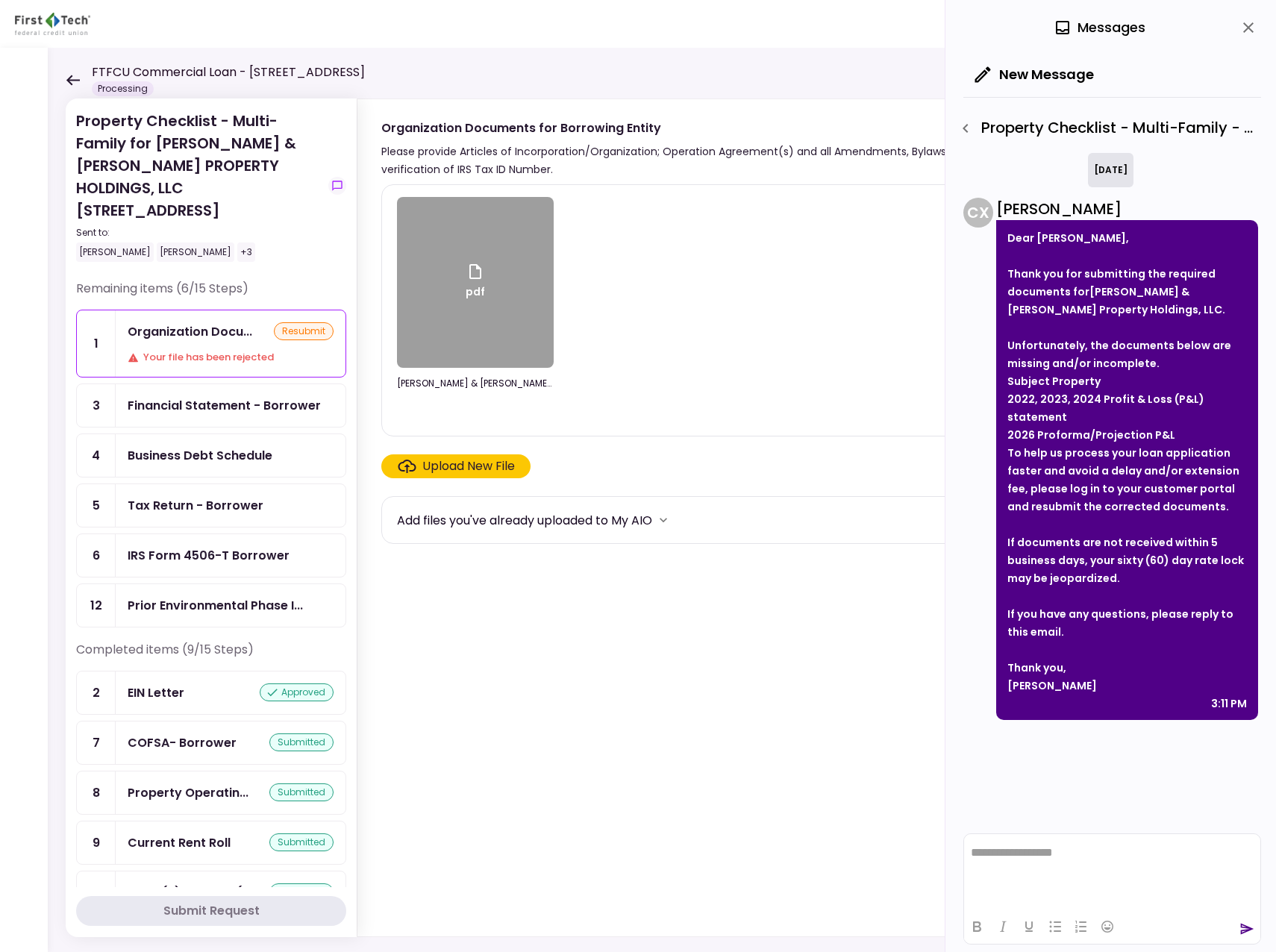
click at [230, 446] on div "Business Debt Schedule" at bounding box center [200, 455] width 144 height 19
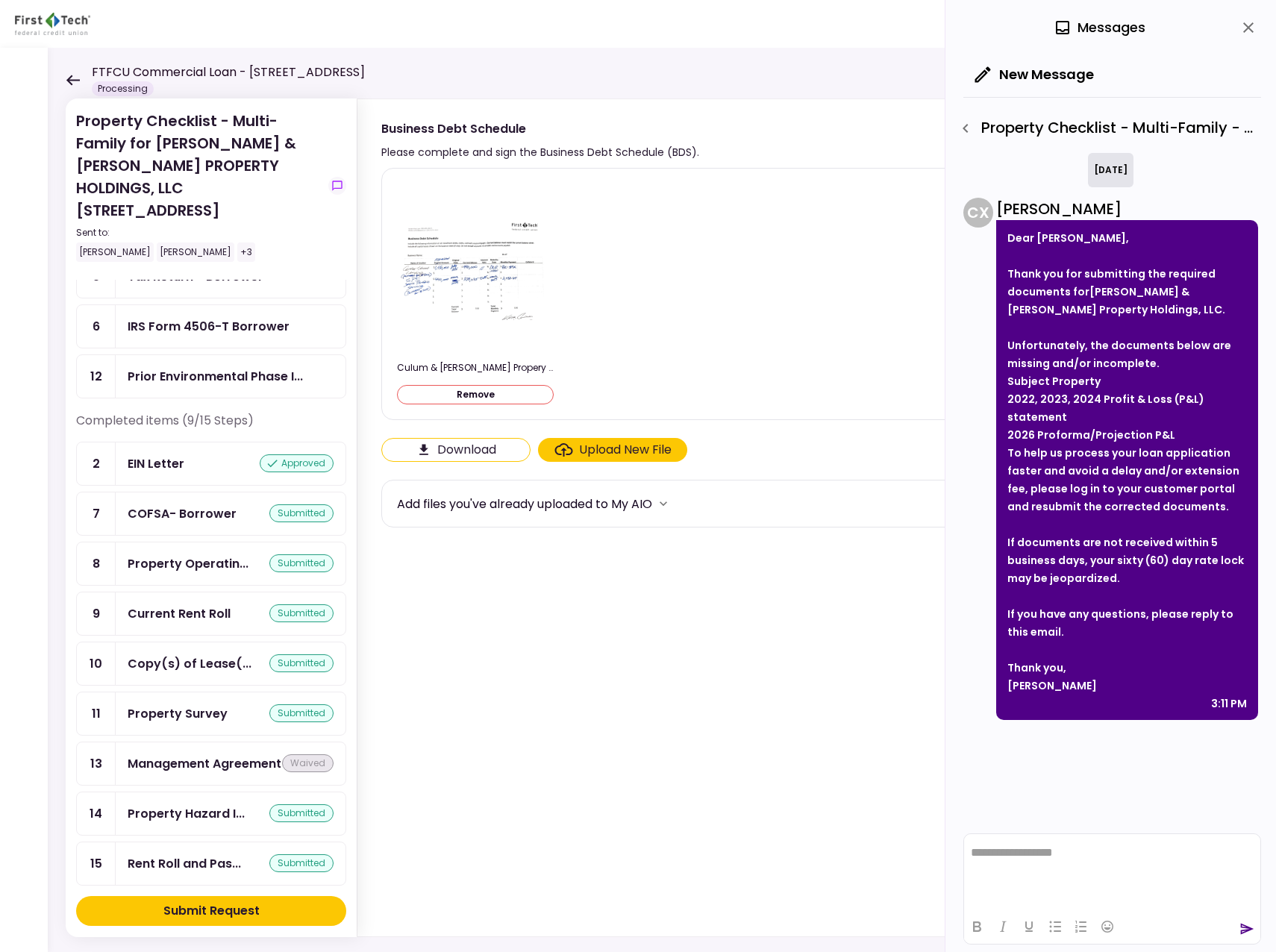
scroll to position [237, 0]
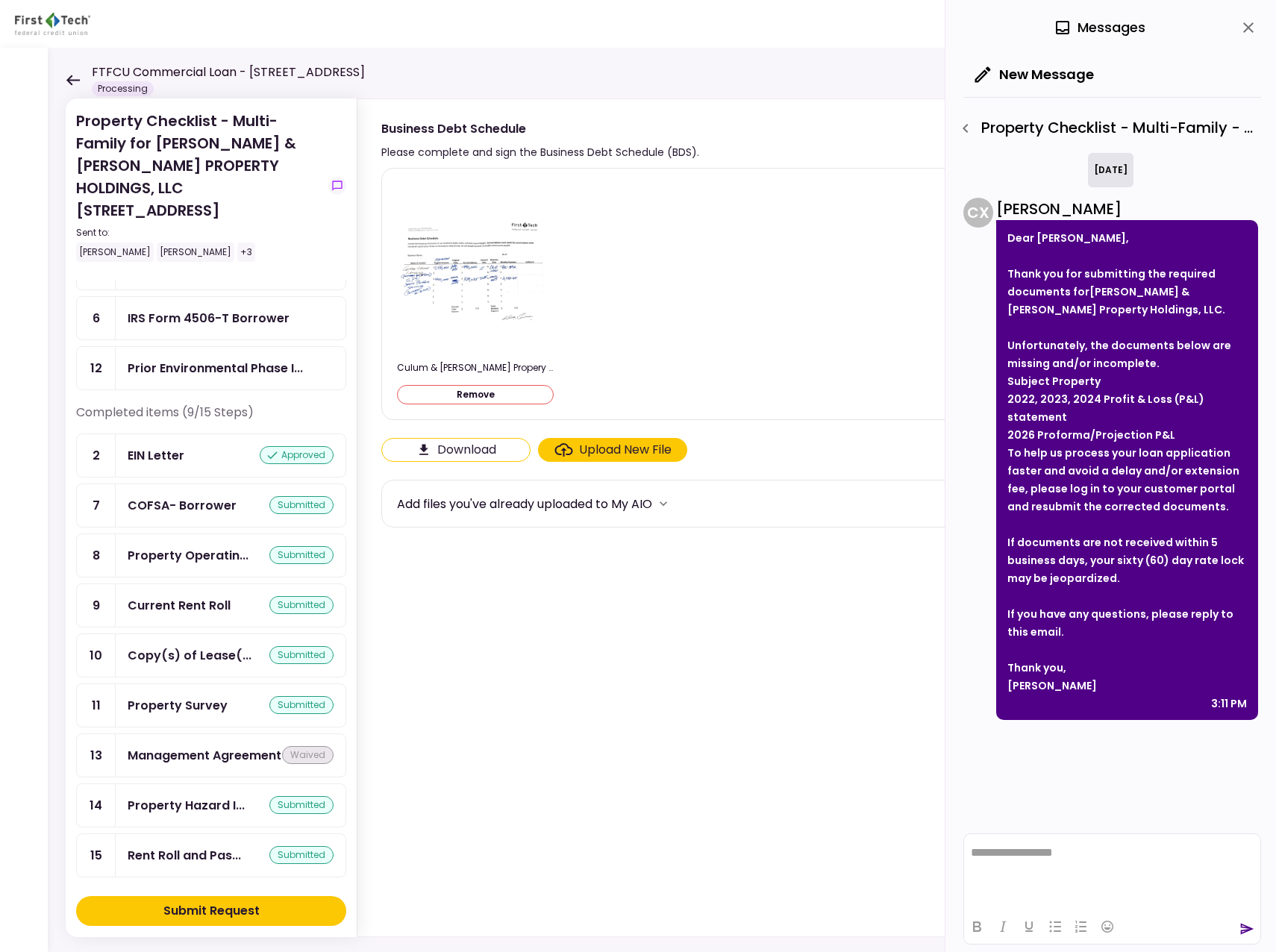
click at [461, 709] on section "Culum & Kelley Propery Holdings LLC Debt Schedule.pdf Remove Download Upload Ne…" at bounding box center [801, 549] width 840 height 763
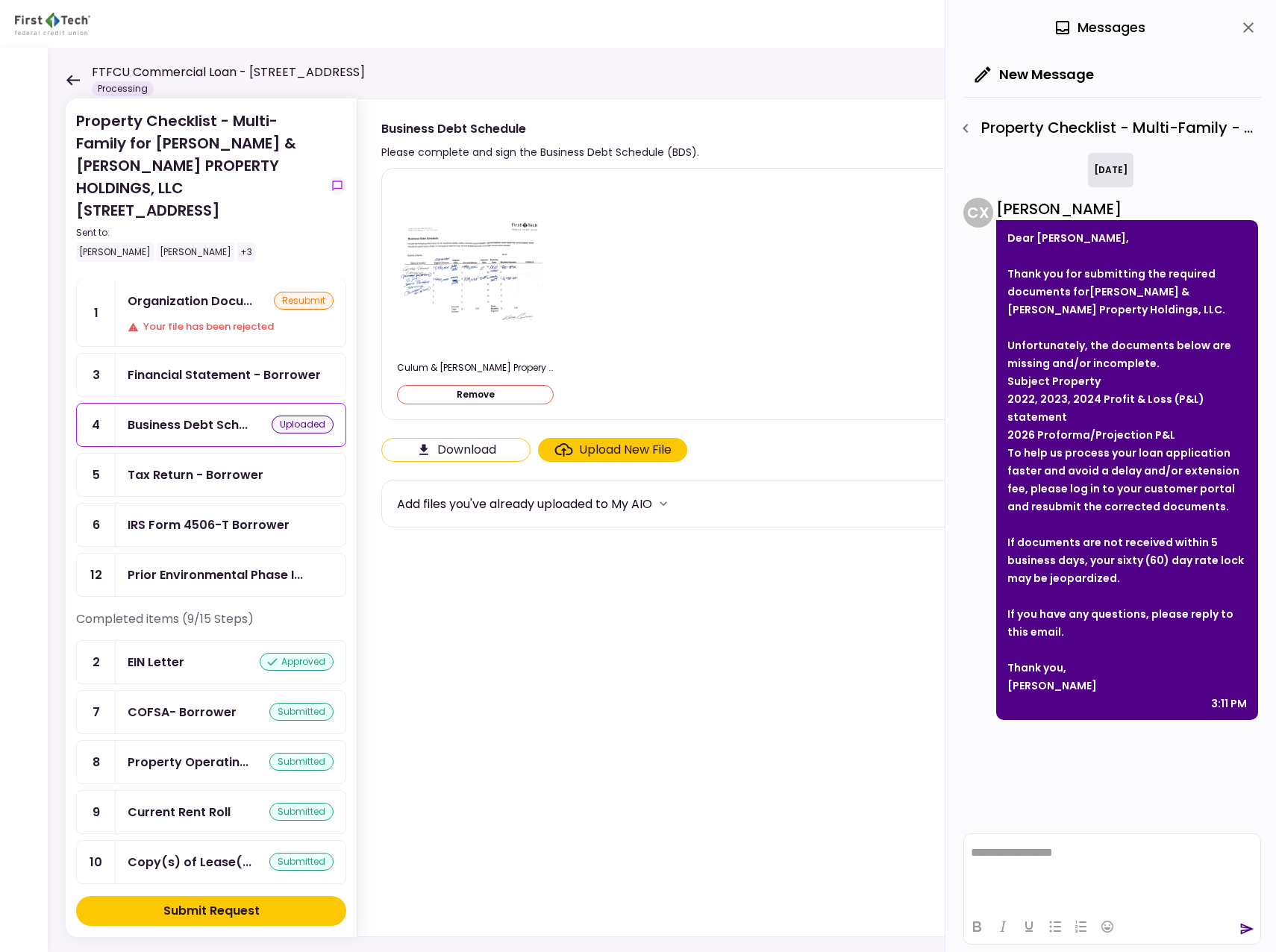
scroll to position [0, 0]
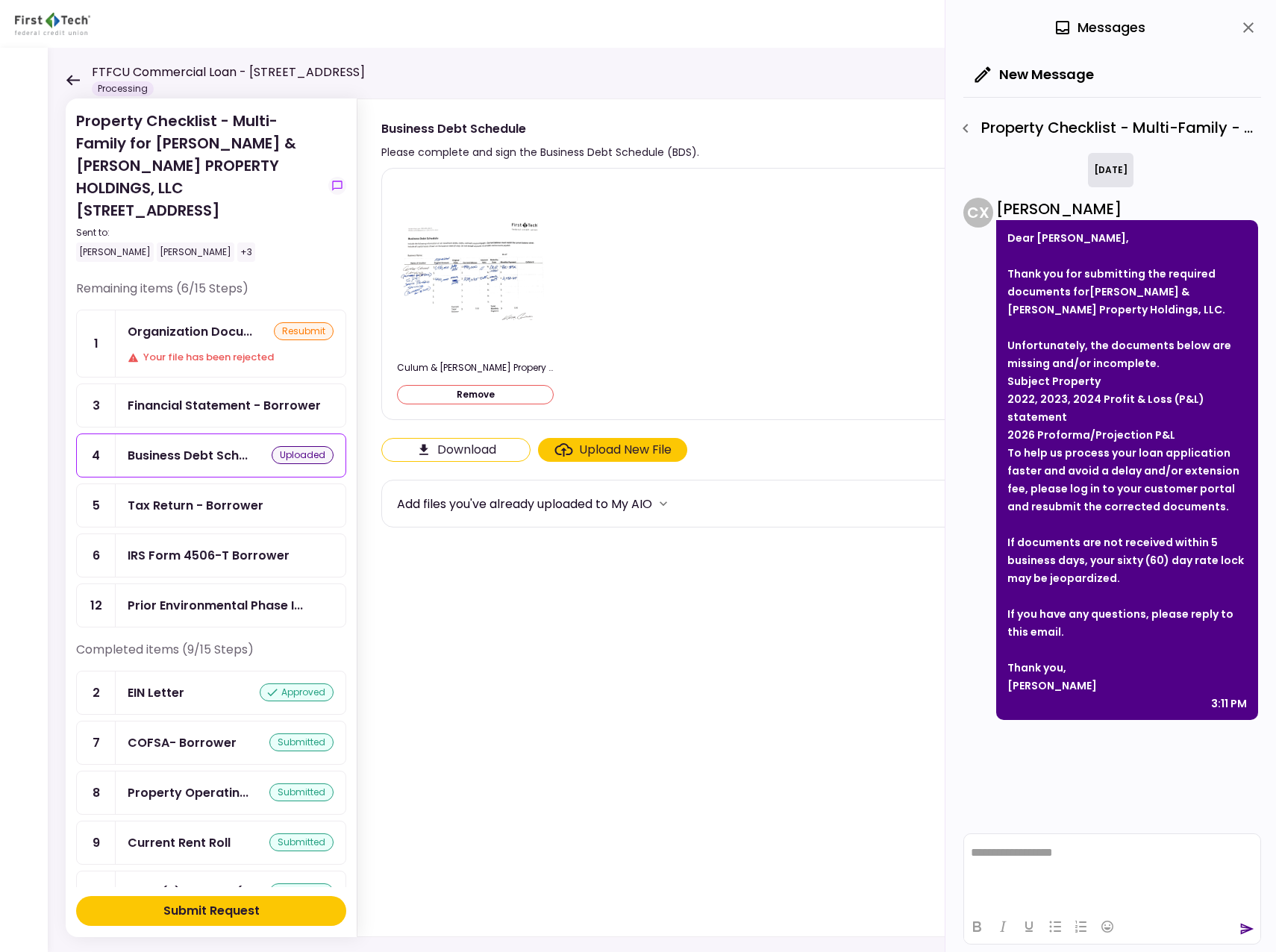
click at [217, 909] on div "Submit Request" at bounding box center [211, 910] width 96 height 18
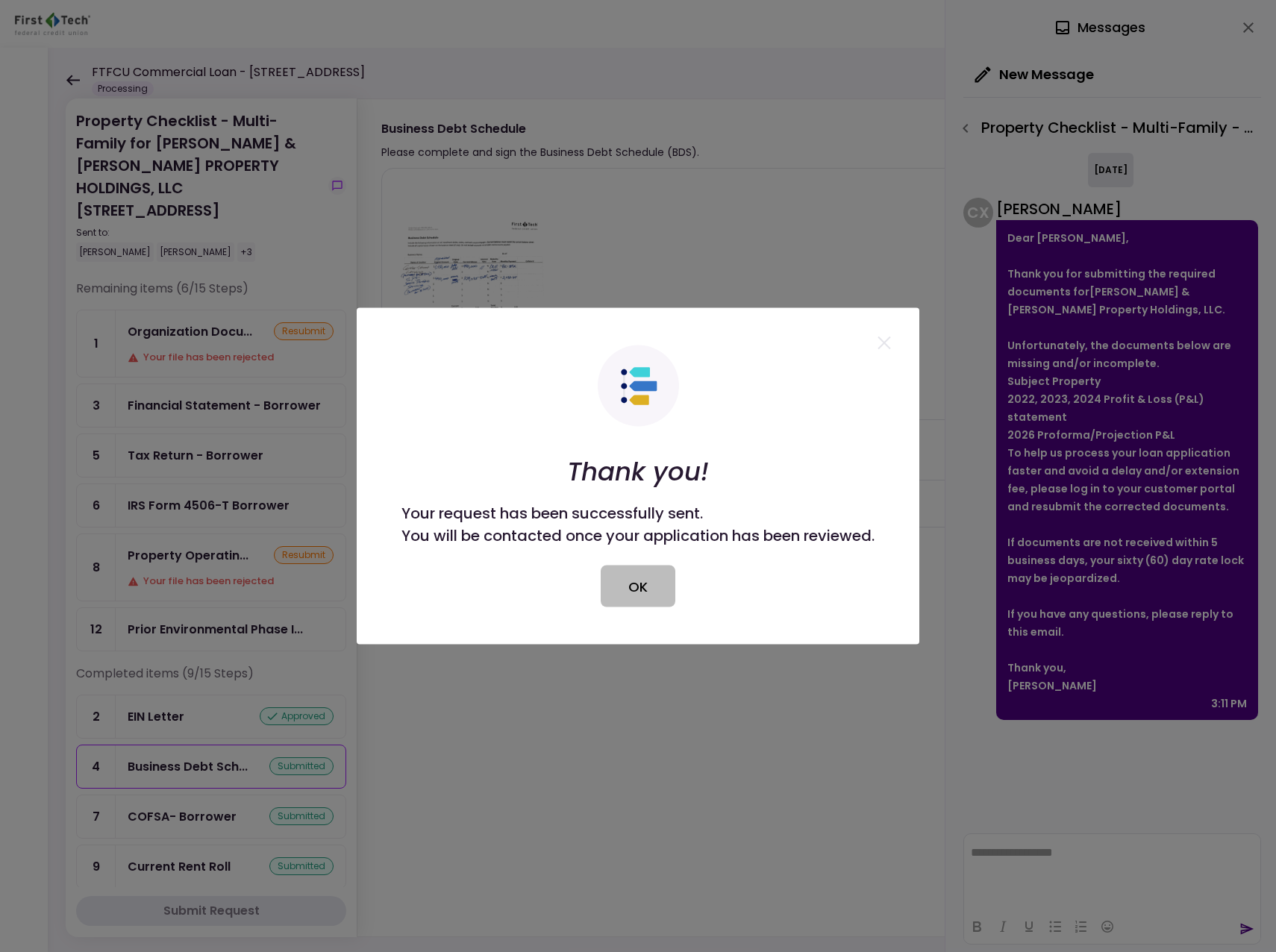
click at [649, 591] on button "OK" at bounding box center [638, 586] width 75 height 42
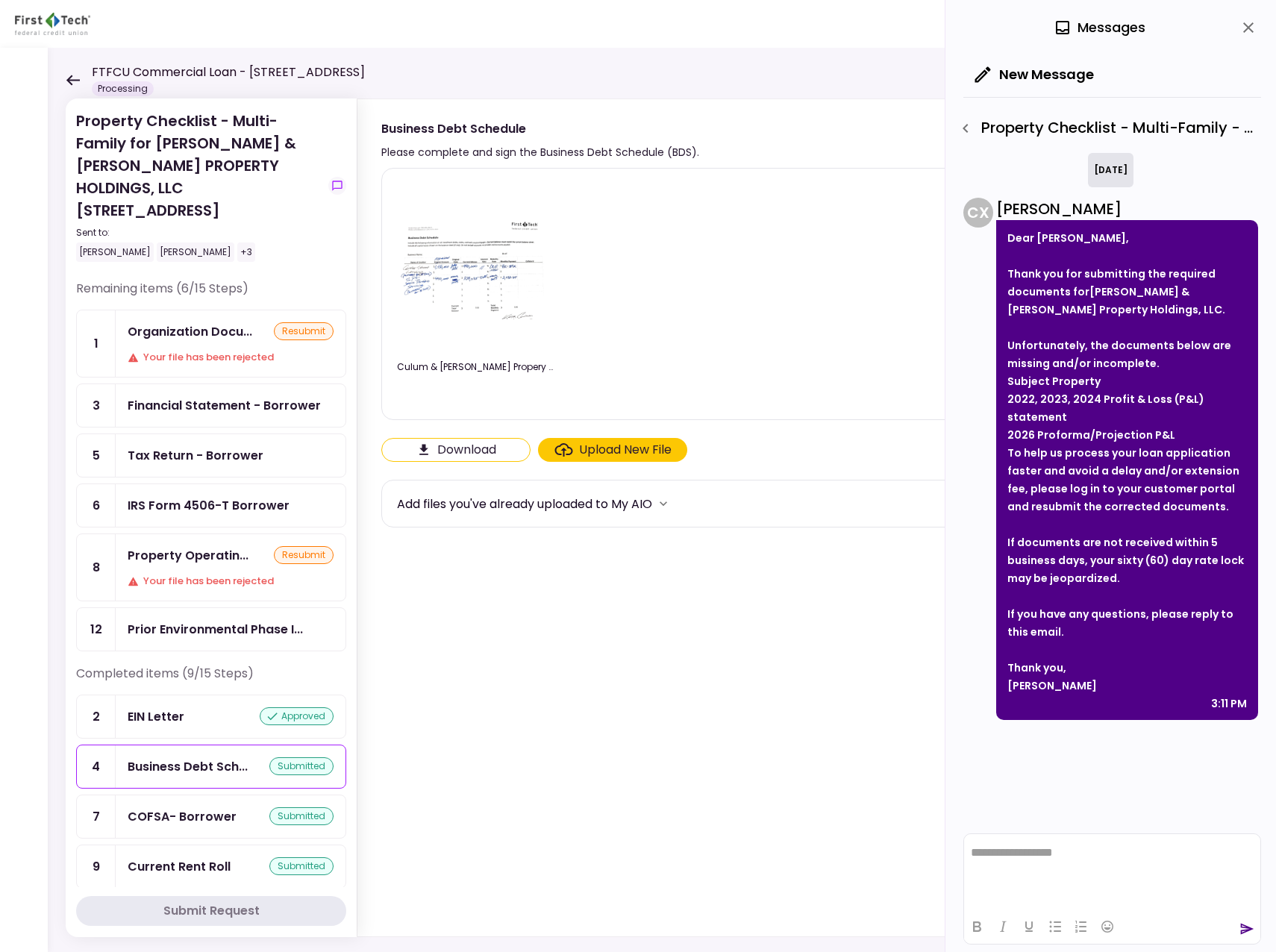
click at [72, 76] on icon at bounding box center [73, 80] width 14 height 10
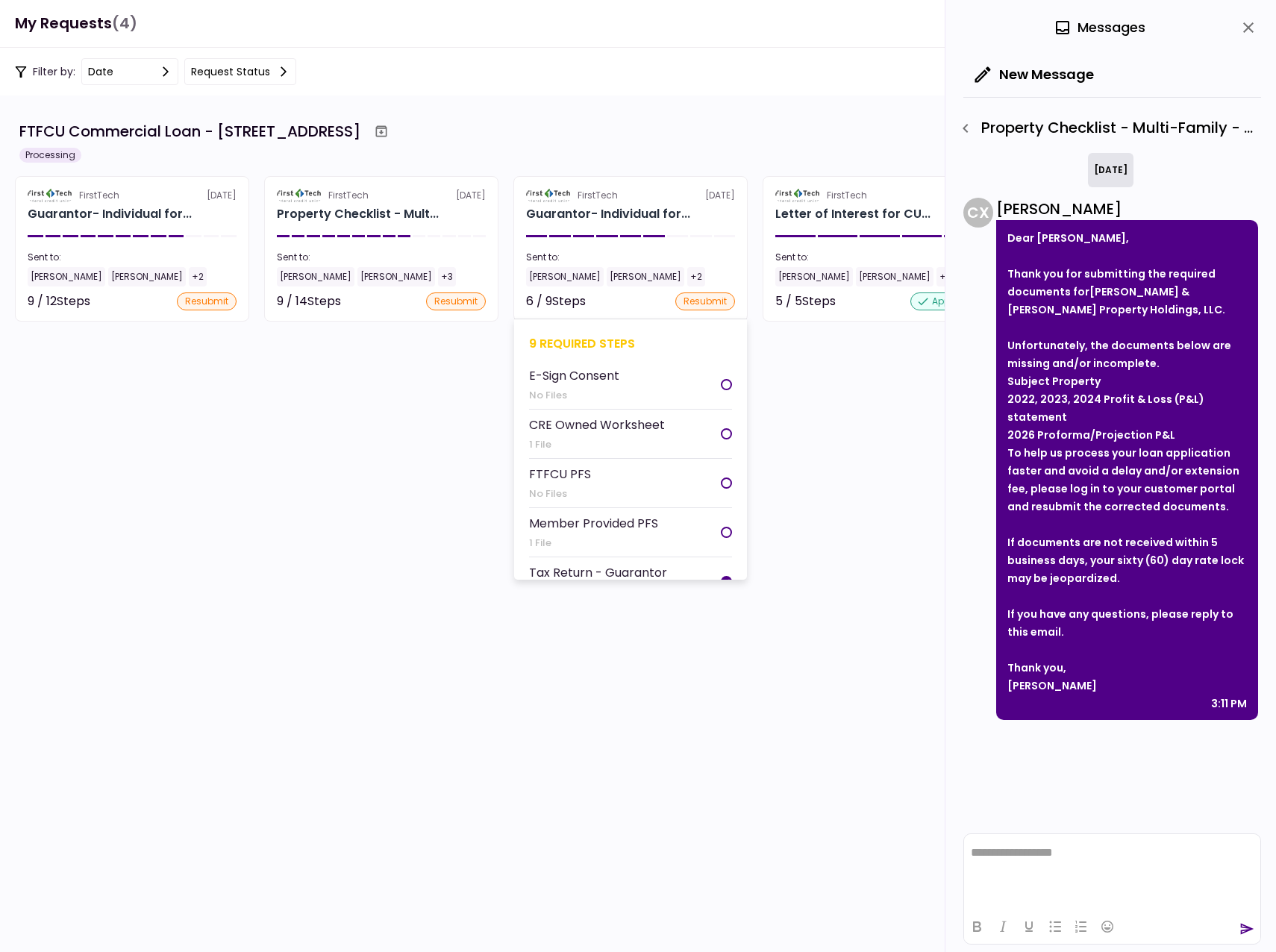
click at [556, 279] on div "Keith Cullum" at bounding box center [564, 276] width 77 height 20
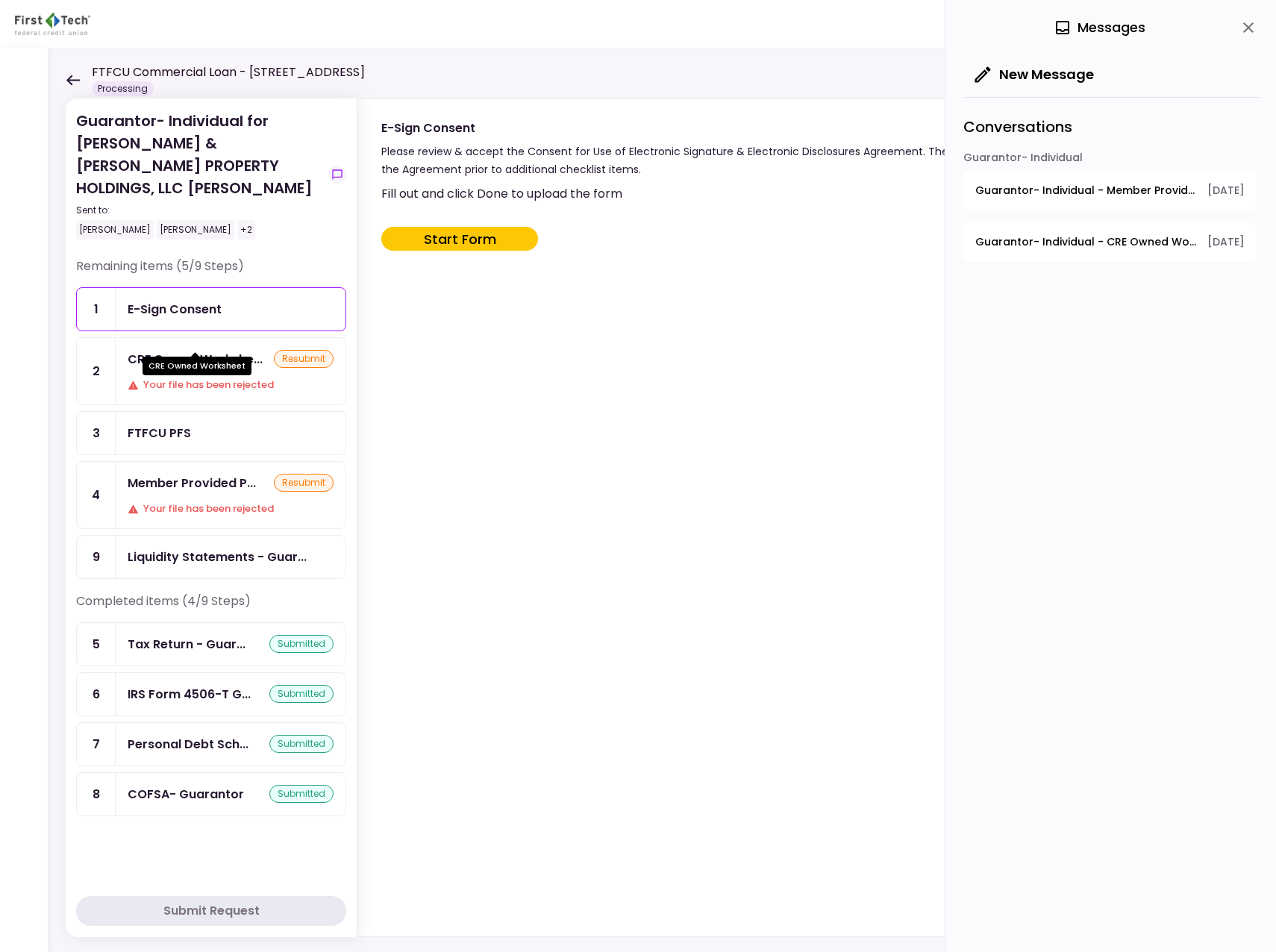
click at [207, 350] on div "CRE Owned Workshe..." at bounding box center [195, 359] width 135 height 19
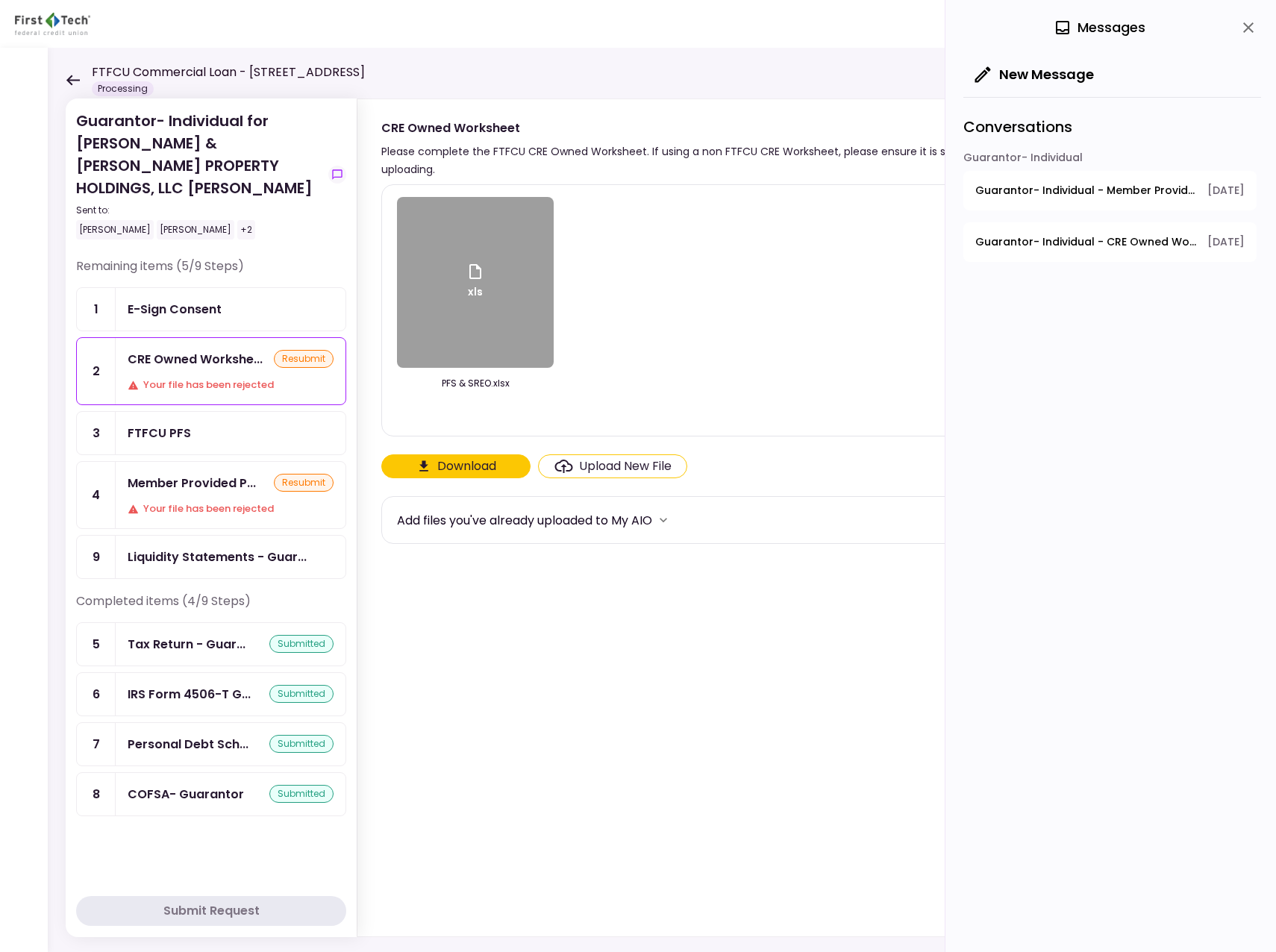
click at [466, 328] on div "xls" at bounding box center [475, 282] width 156 height 171
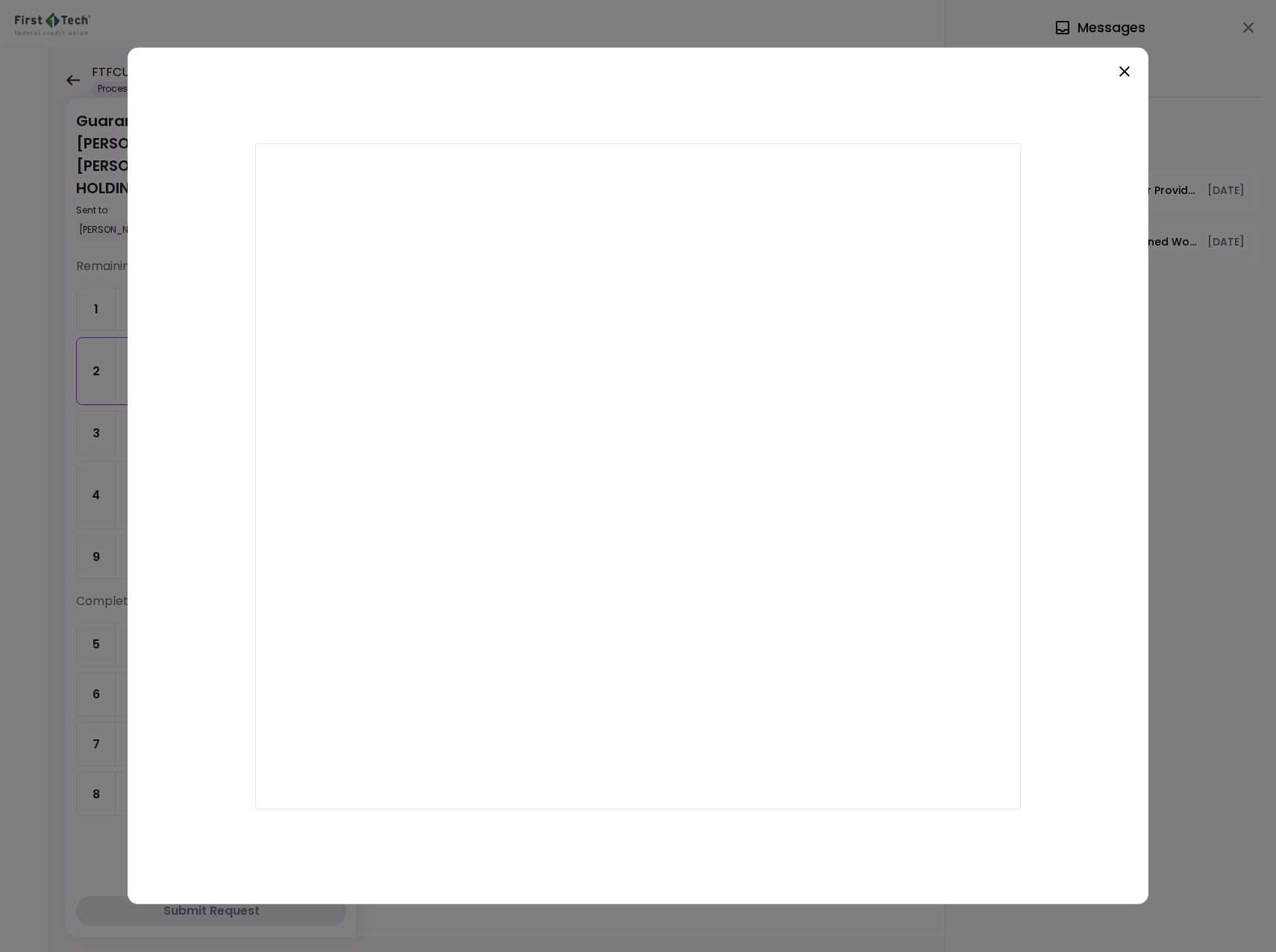
click at [831, 118] on div at bounding box center [638, 476] width 1021 height 856
click at [1129, 70] on icon at bounding box center [1124, 71] width 18 height 18
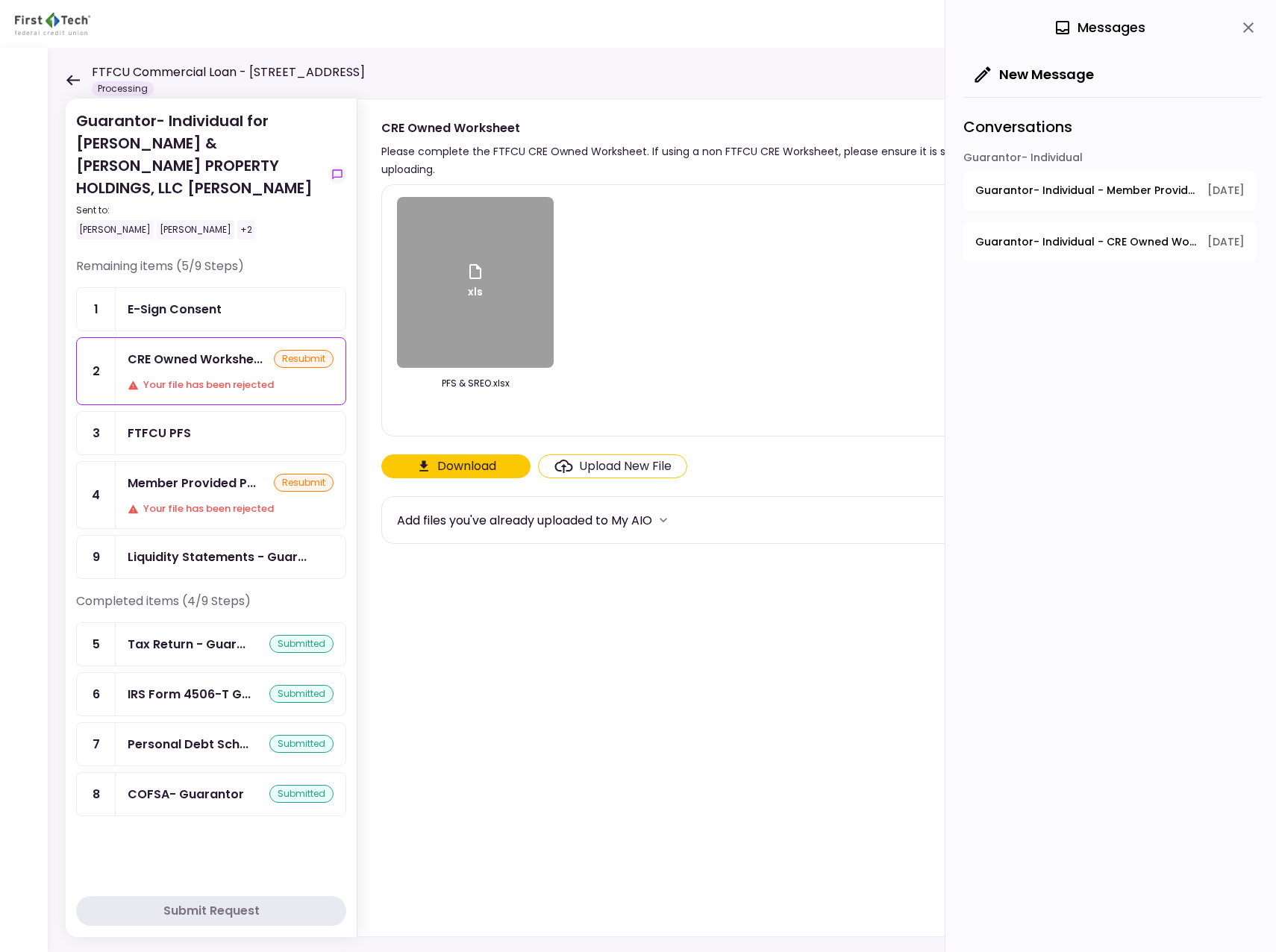
click at [71, 80] on icon at bounding box center [73, 80] width 14 height 10
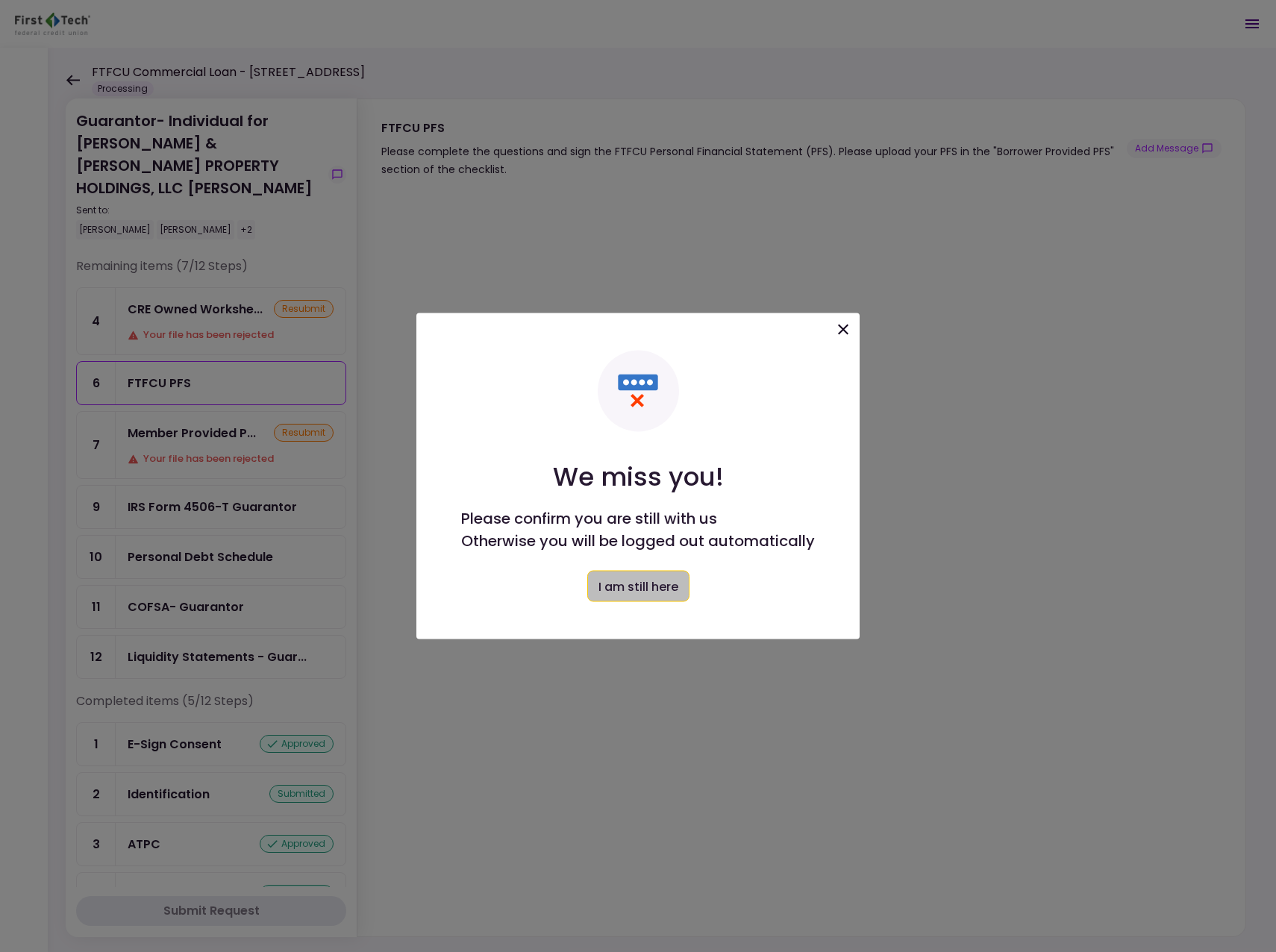
click at [684, 584] on button "I am still here" at bounding box center [638, 586] width 102 height 31
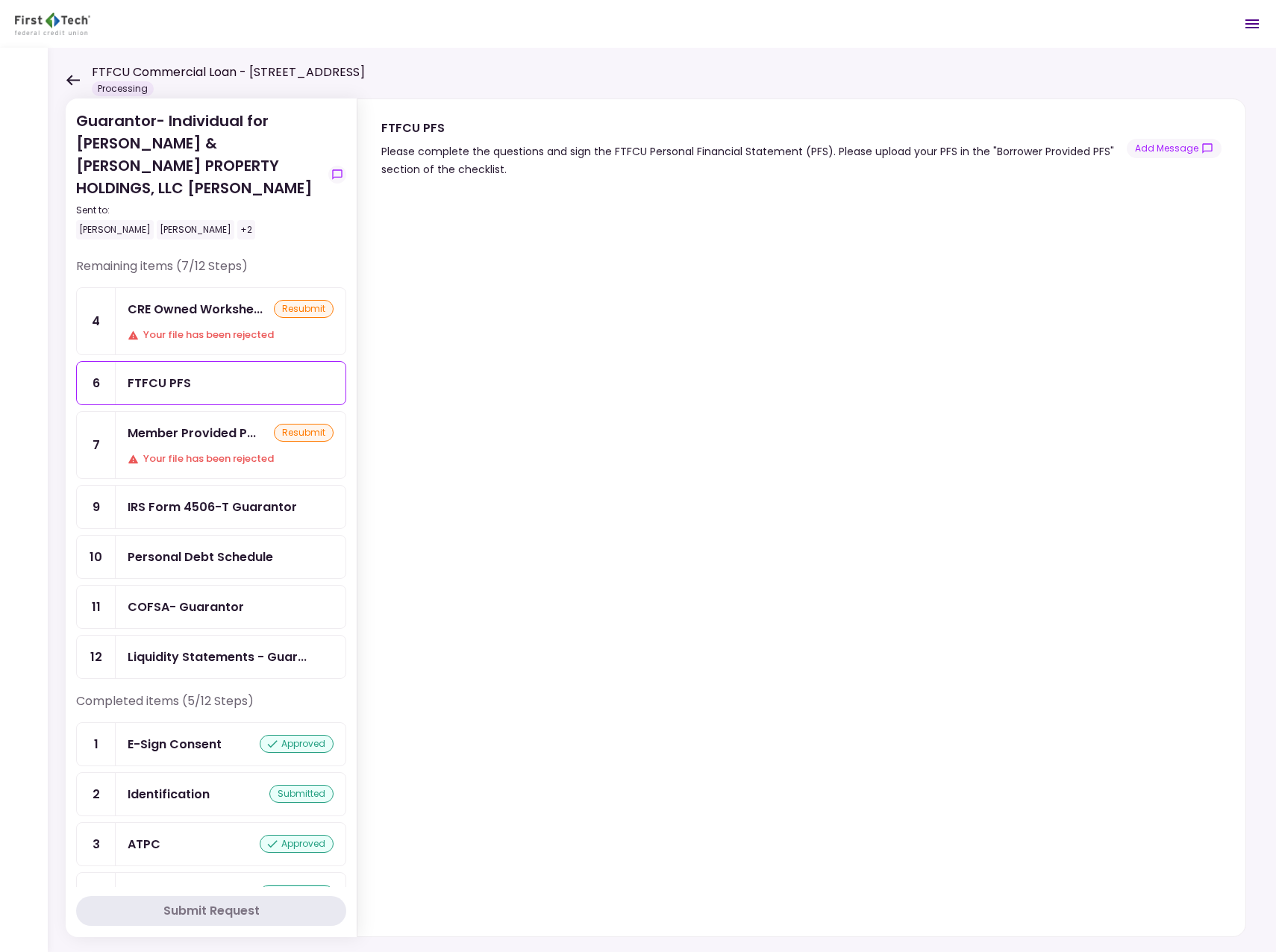
click at [646, 589] on div at bounding box center [638, 476] width 1276 height 952
